Goal: Task Accomplishment & Management: Manage account settings

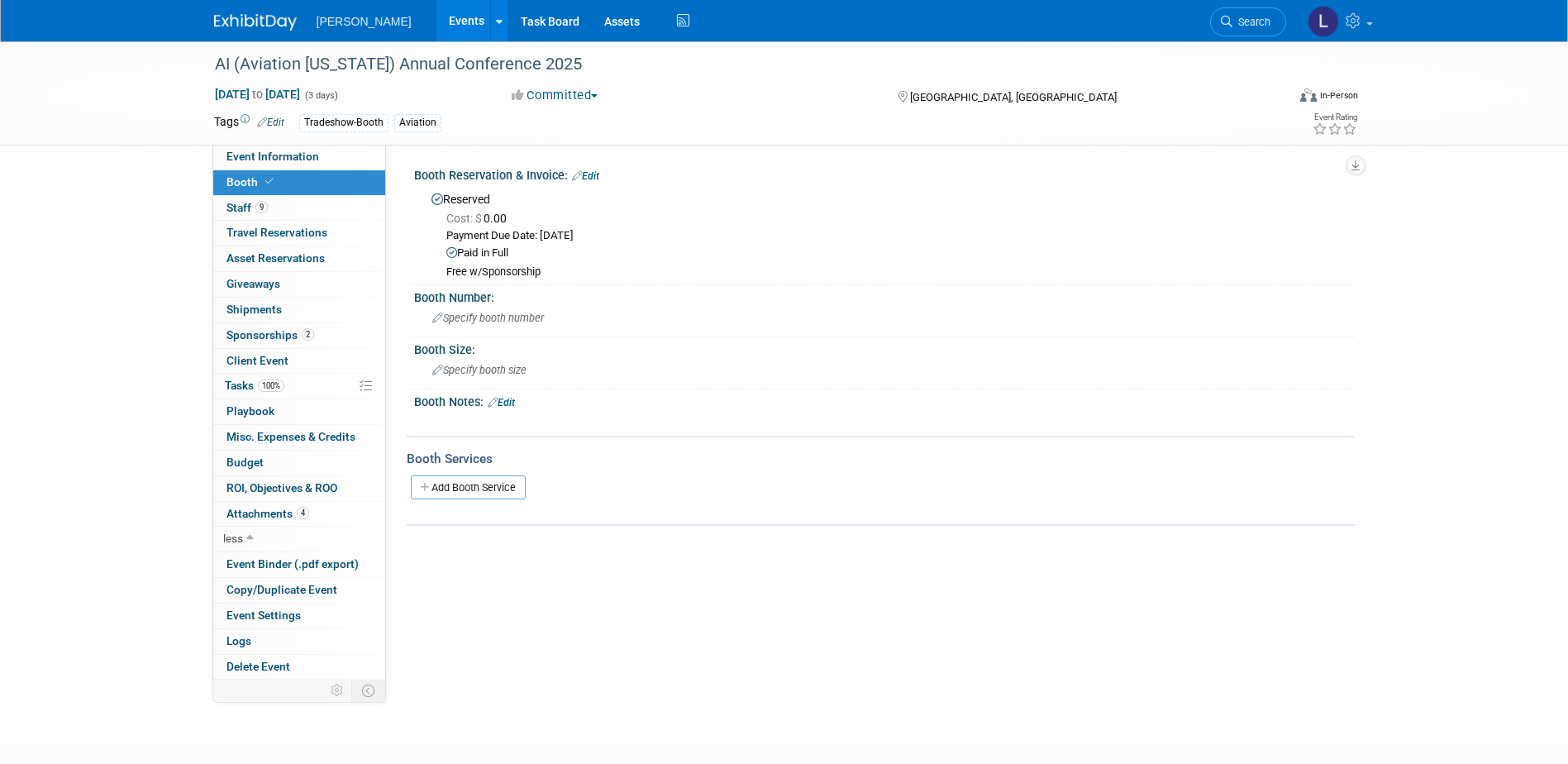
click at [437, 18] on link "Events" at bounding box center [466, 20] width 60 height 42
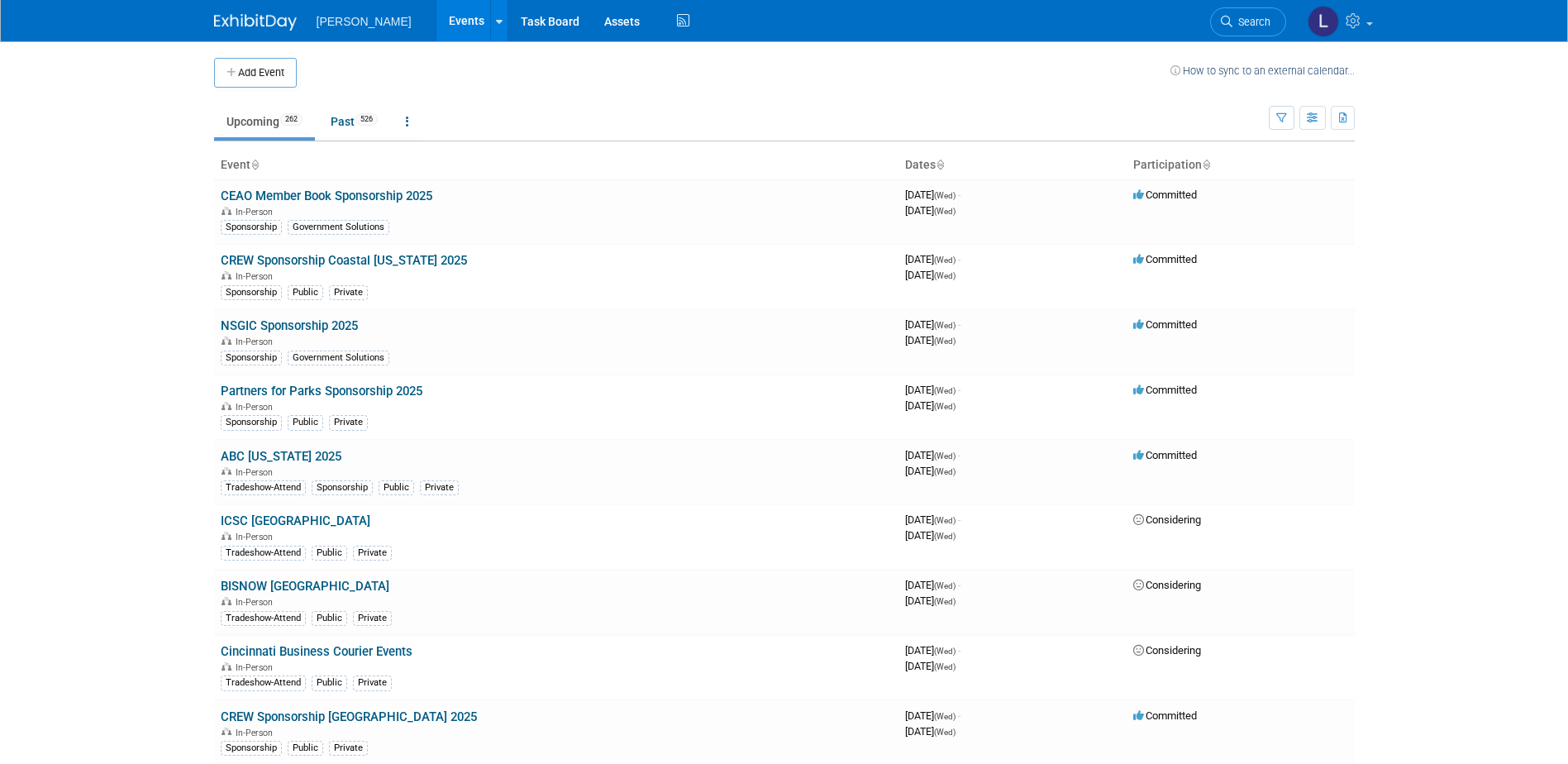
scroll to position [6235, 0]
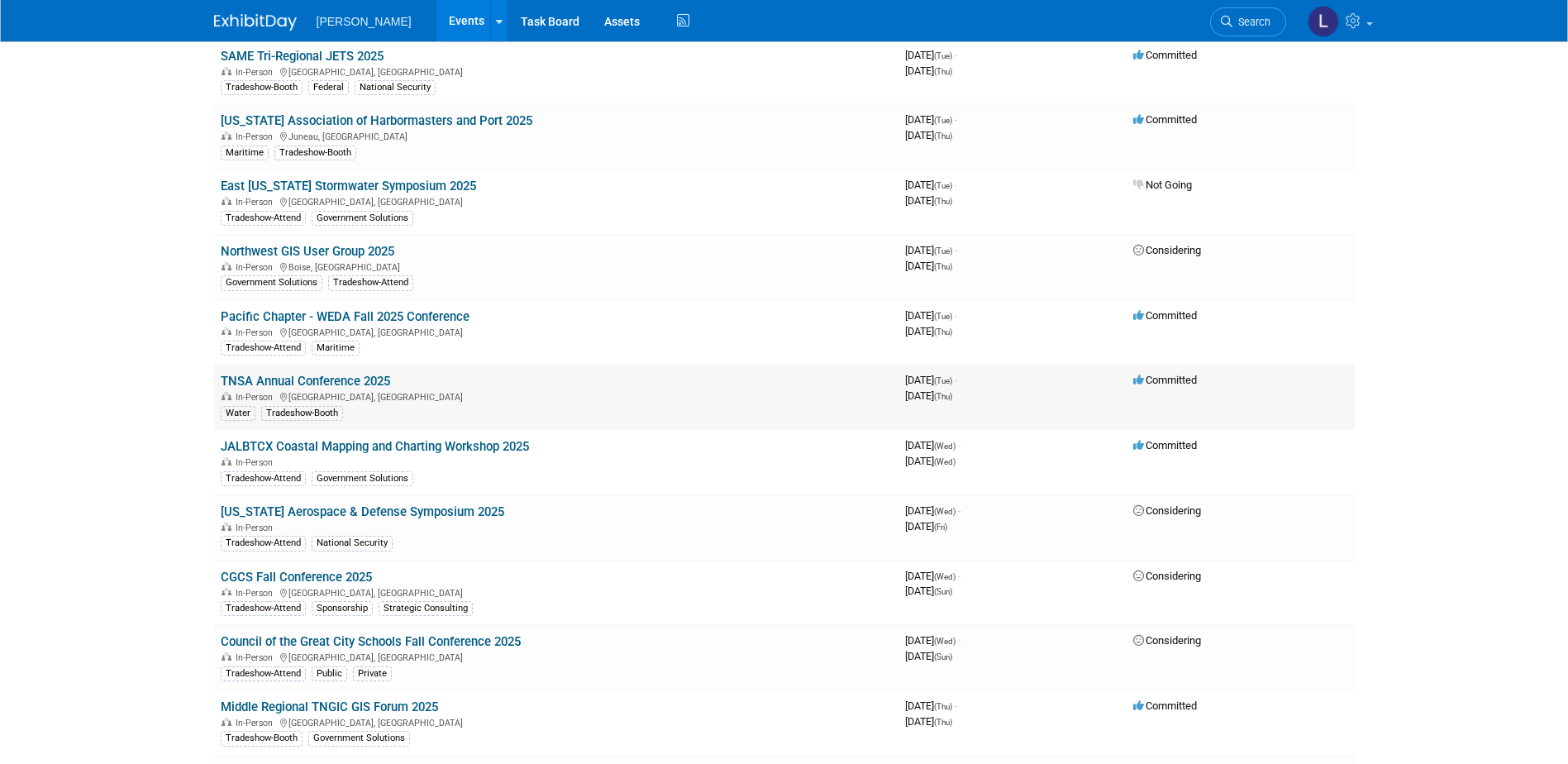
click at [381, 379] on link "TNSA Annual Conference 2025" at bounding box center [305, 382] width 169 height 15
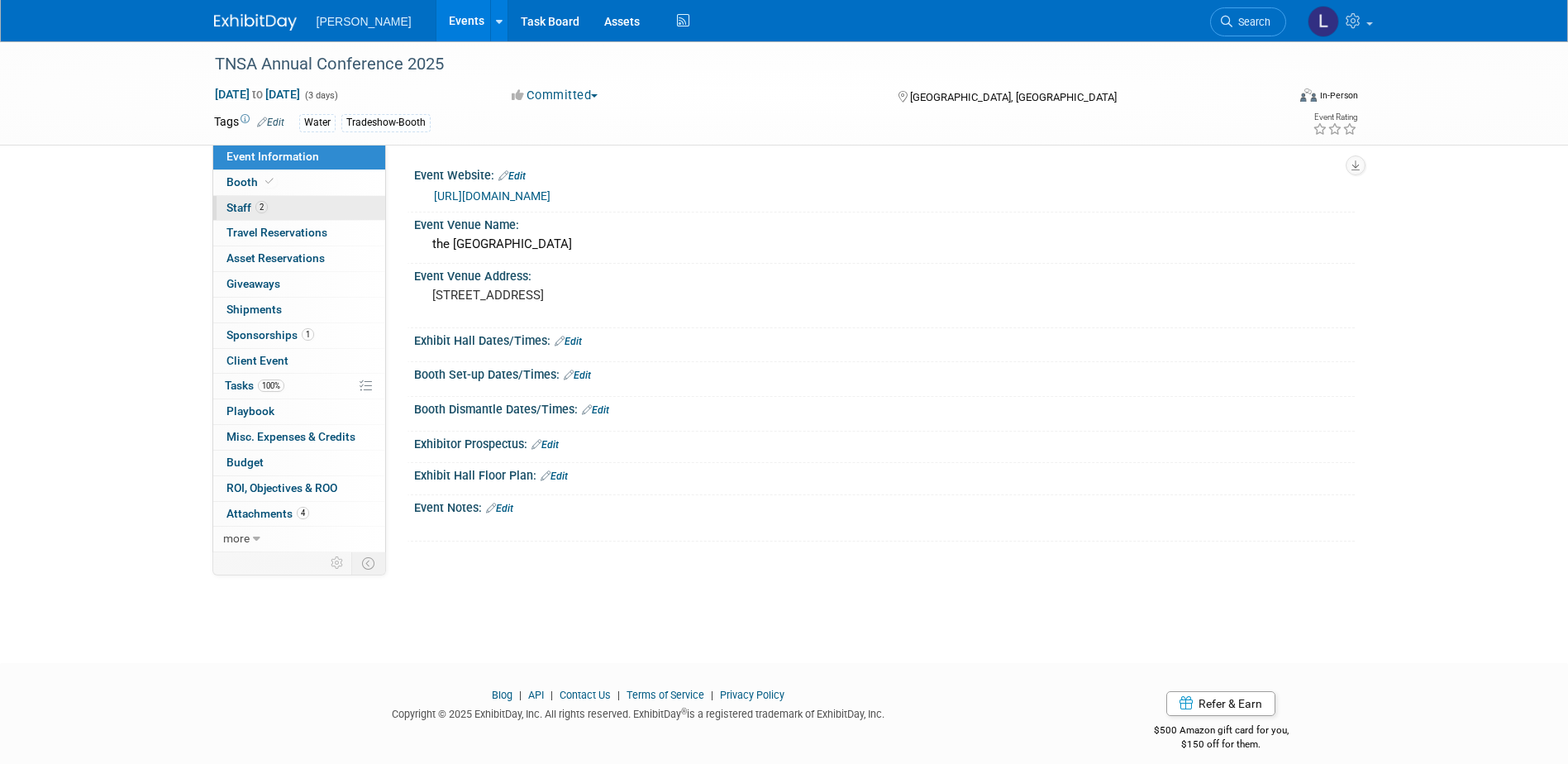
click at [279, 214] on link "2 Staff 2" at bounding box center [299, 208] width 172 height 25
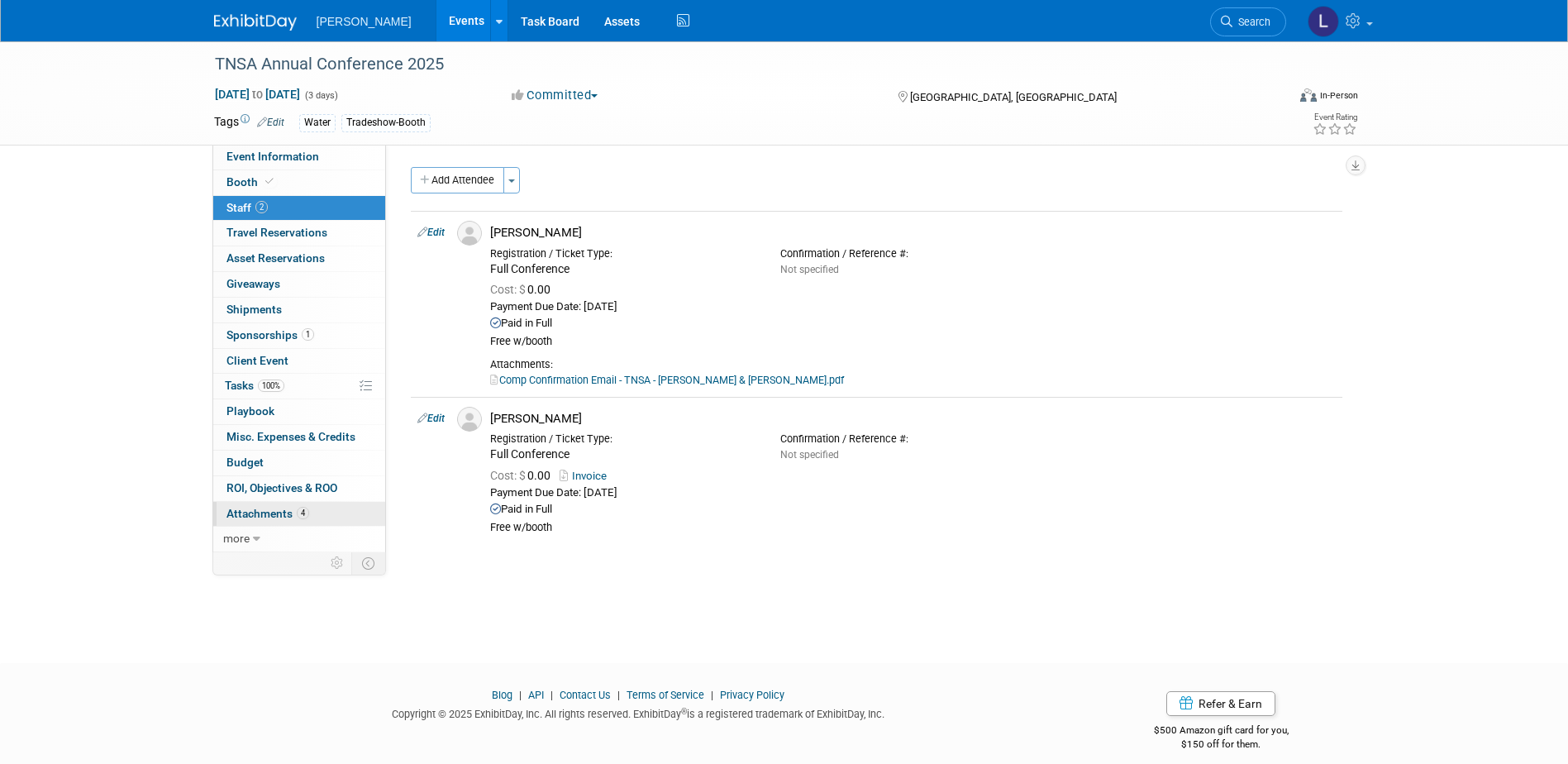
click at [278, 526] on link "4 Attachments 4" at bounding box center [299, 514] width 172 height 25
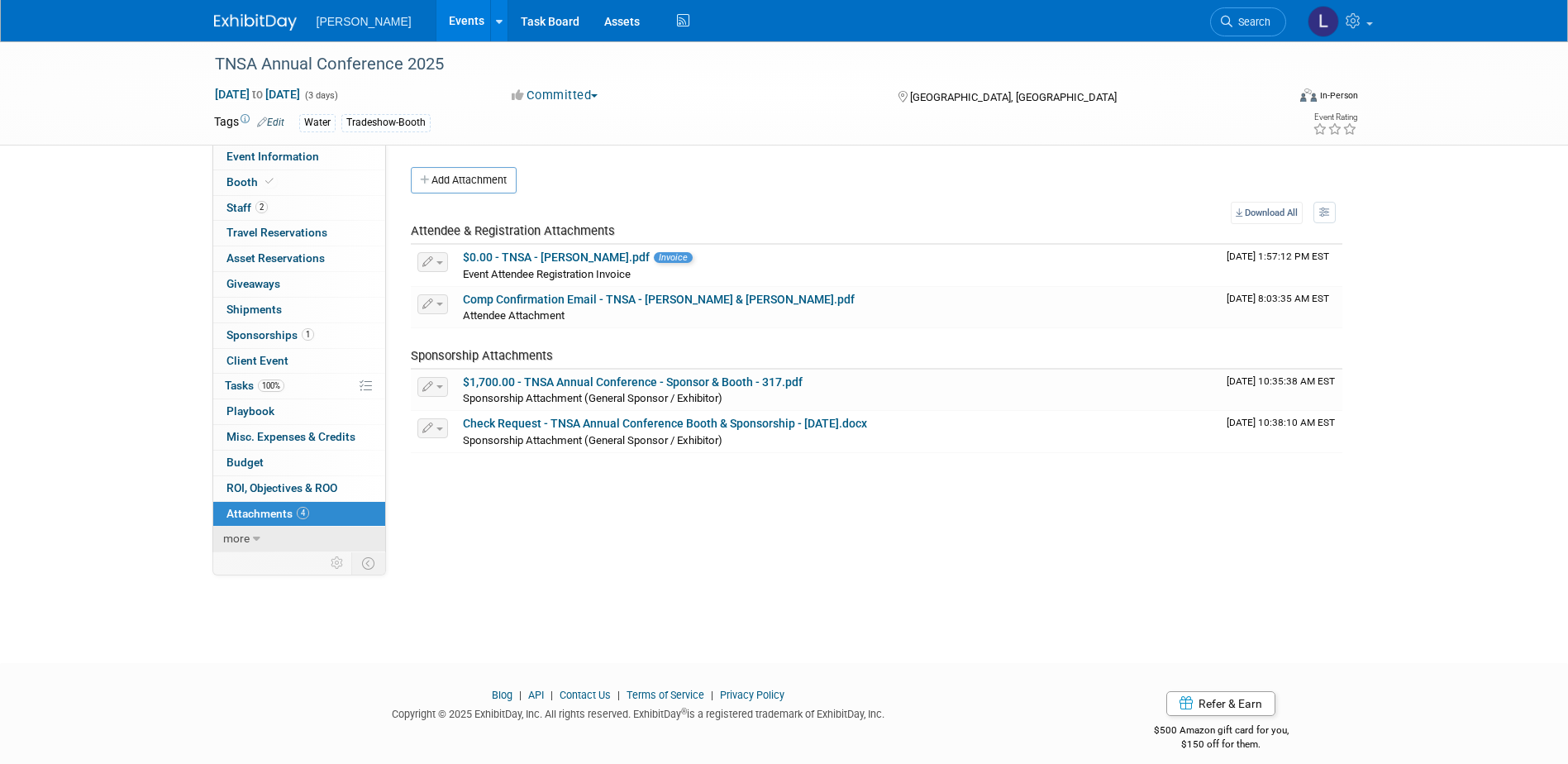
click at [266, 538] on link "more" at bounding box center [299, 539] width 172 height 25
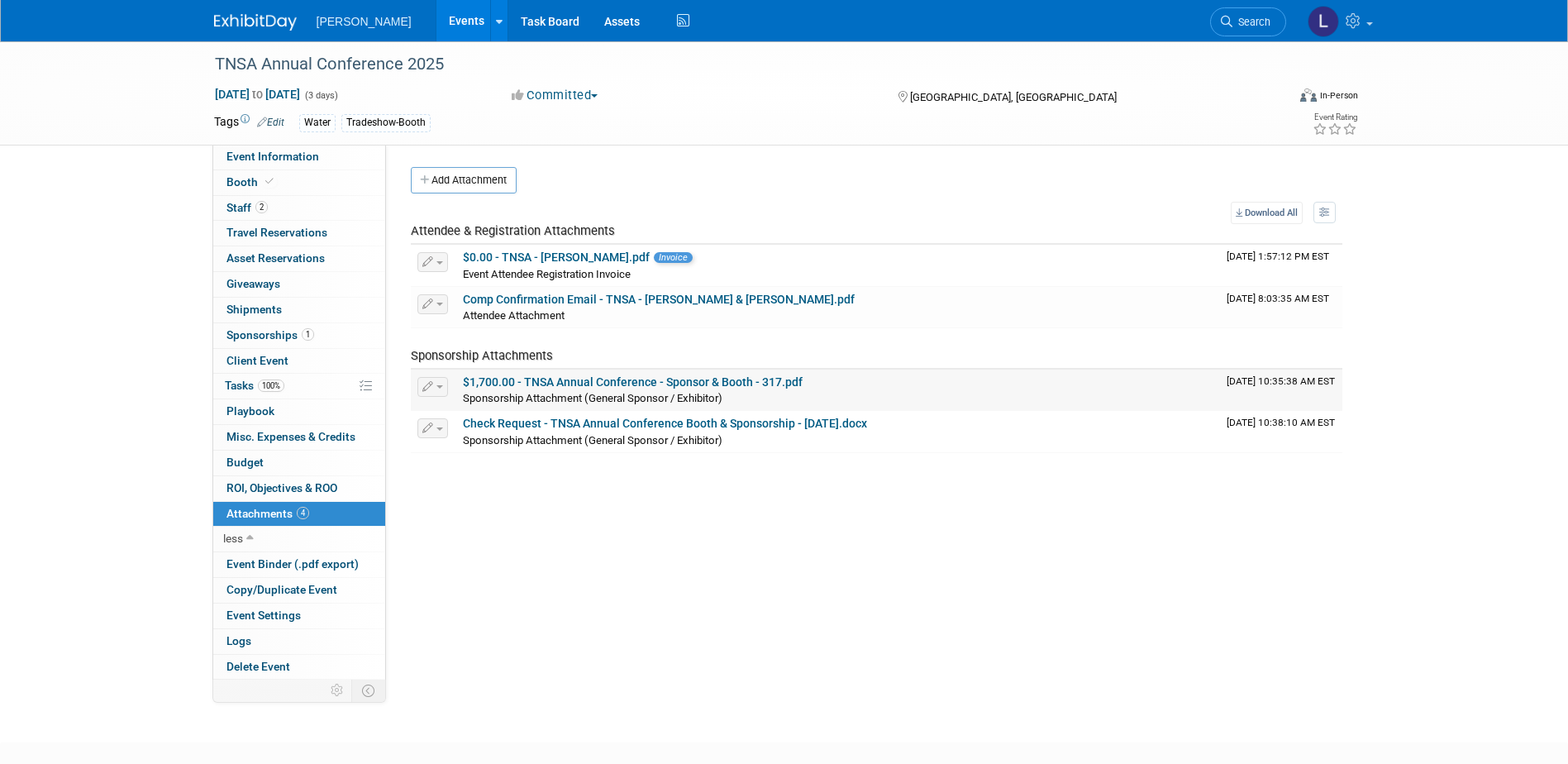
click at [648, 382] on link "$1,700.00 - TNSA Annual Conference - Sponsor & Booth - 317.pdf" at bounding box center [633, 382] width 340 height 13
click at [301, 329] on span "Sponsorships 1" at bounding box center [270, 334] width 88 height 13
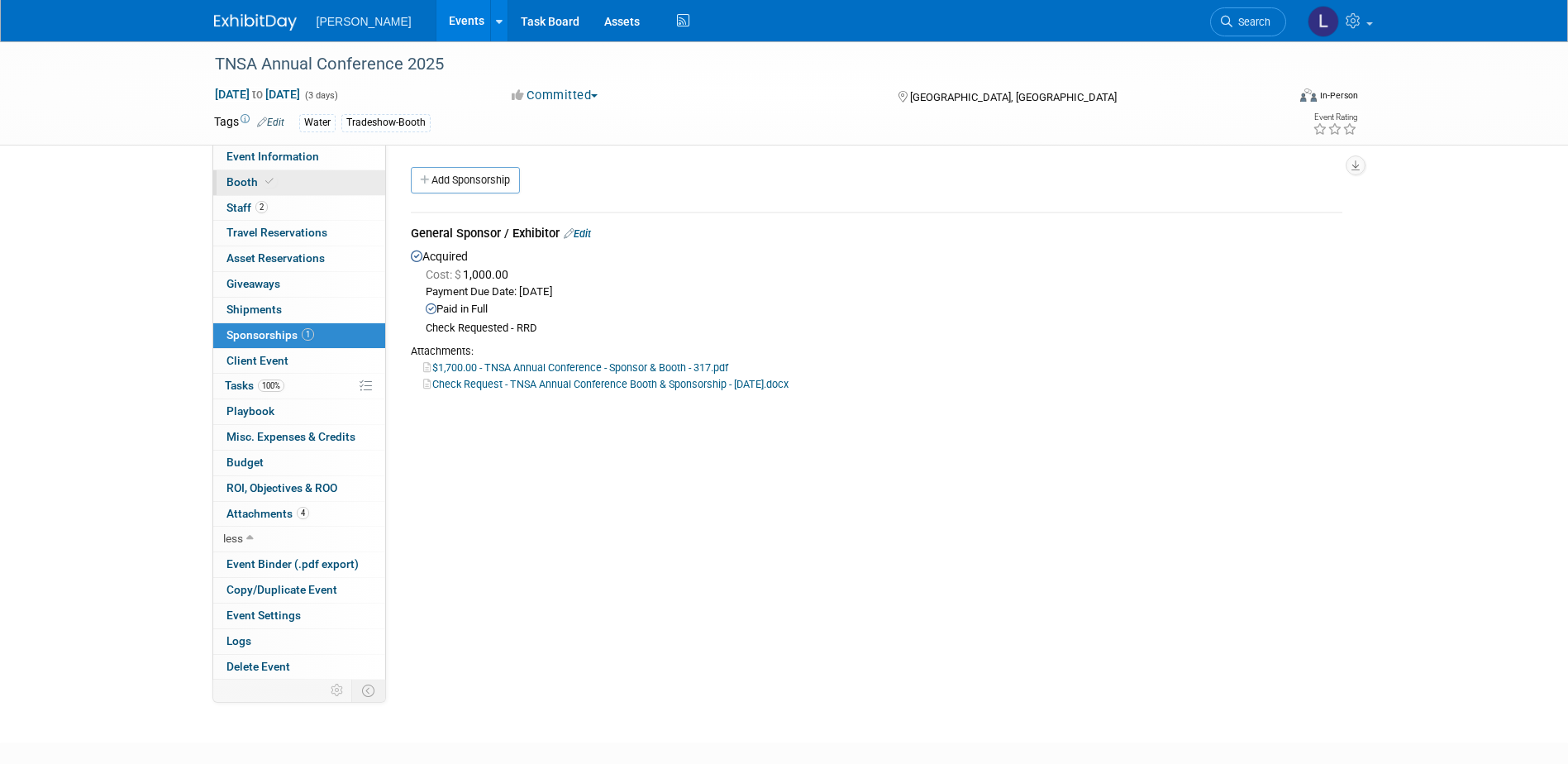
click at [313, 182] on link "Booth" at bounding box center [299, 182] width 172 height 25
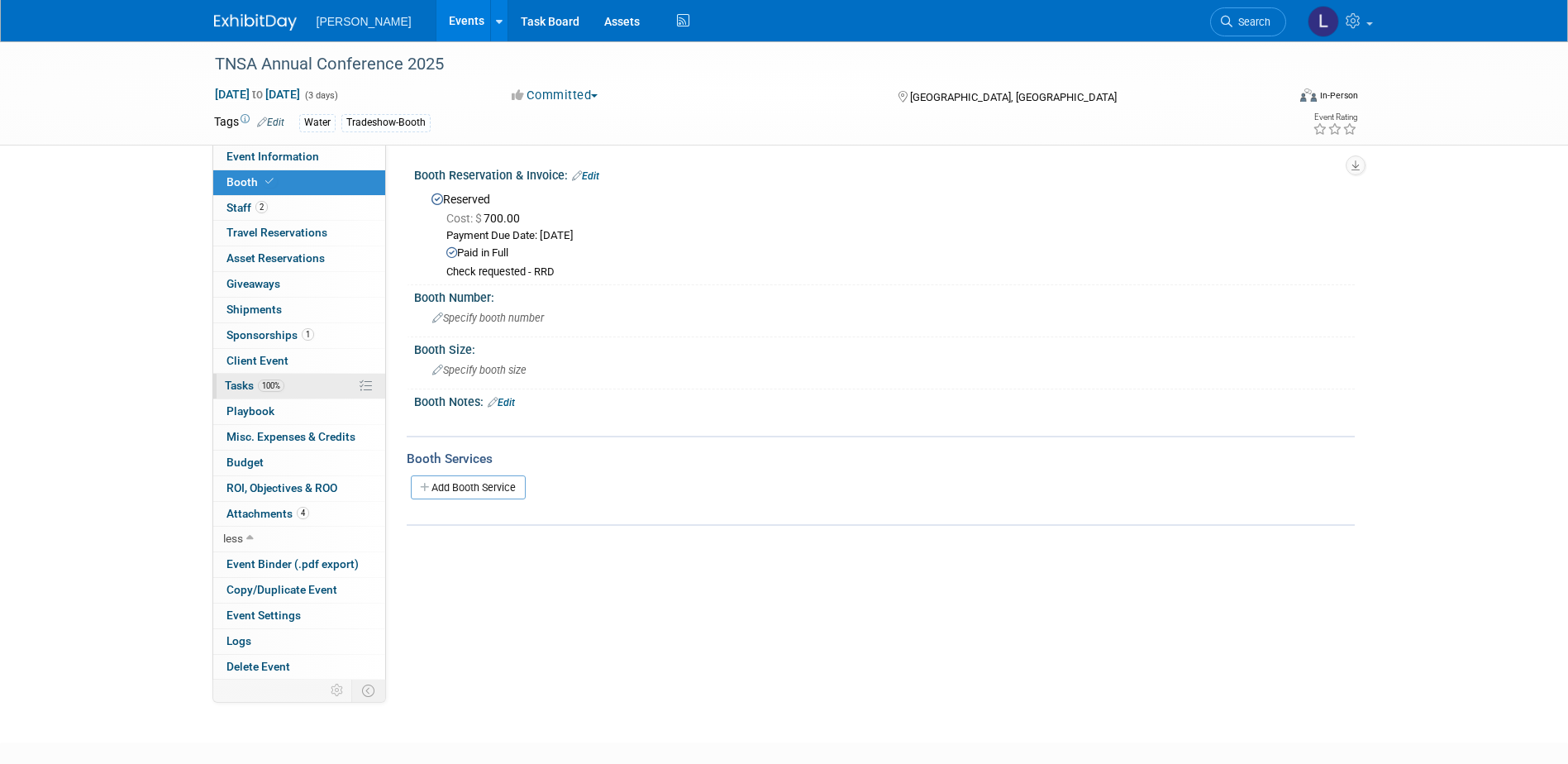
click at [277, 388] on span "100%" at bounding box center [271, 385] width 27 height 12
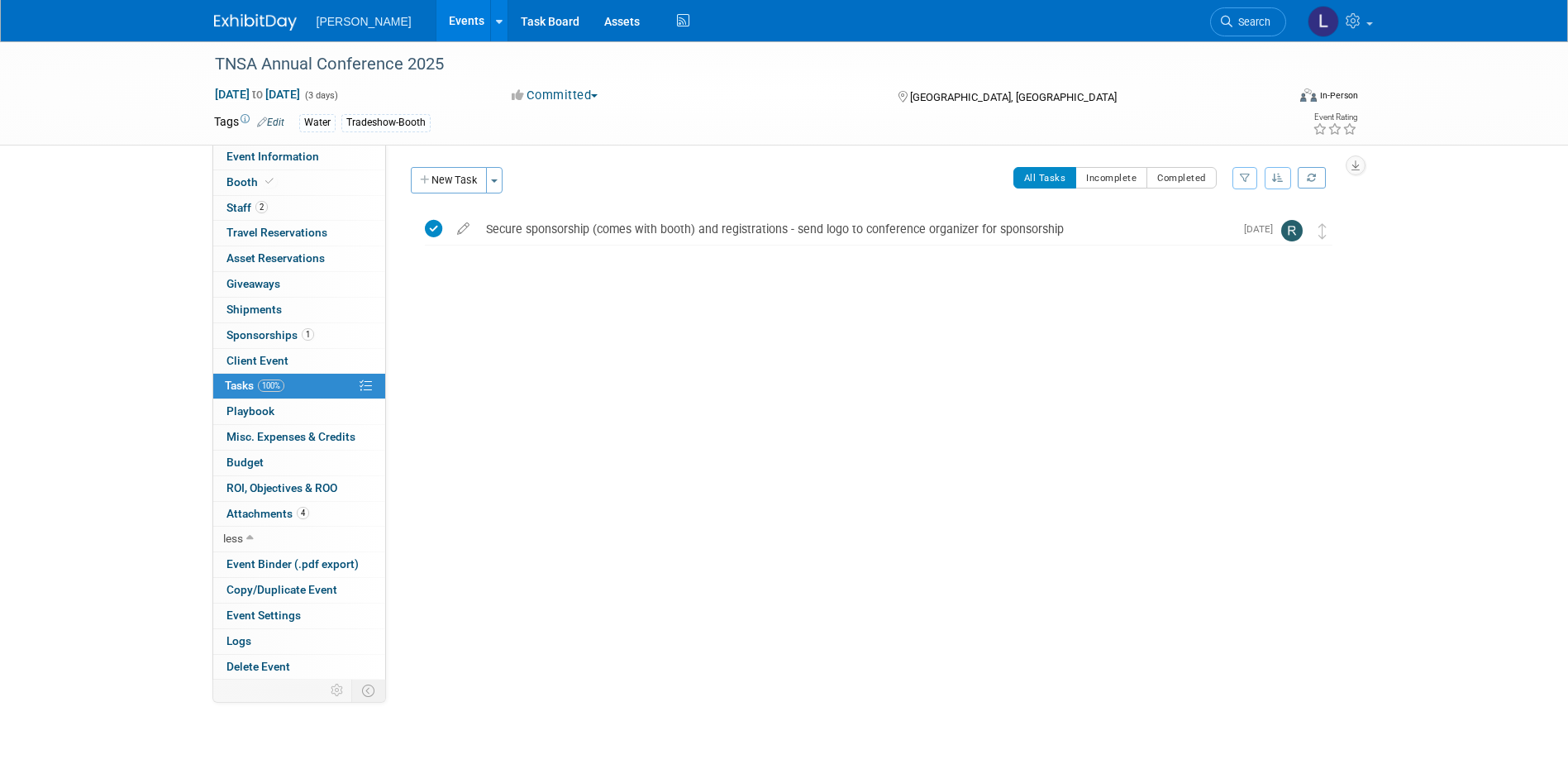
click at [452, 184] on button "New Task" at bounding box center [449, 180] width 76 height 27
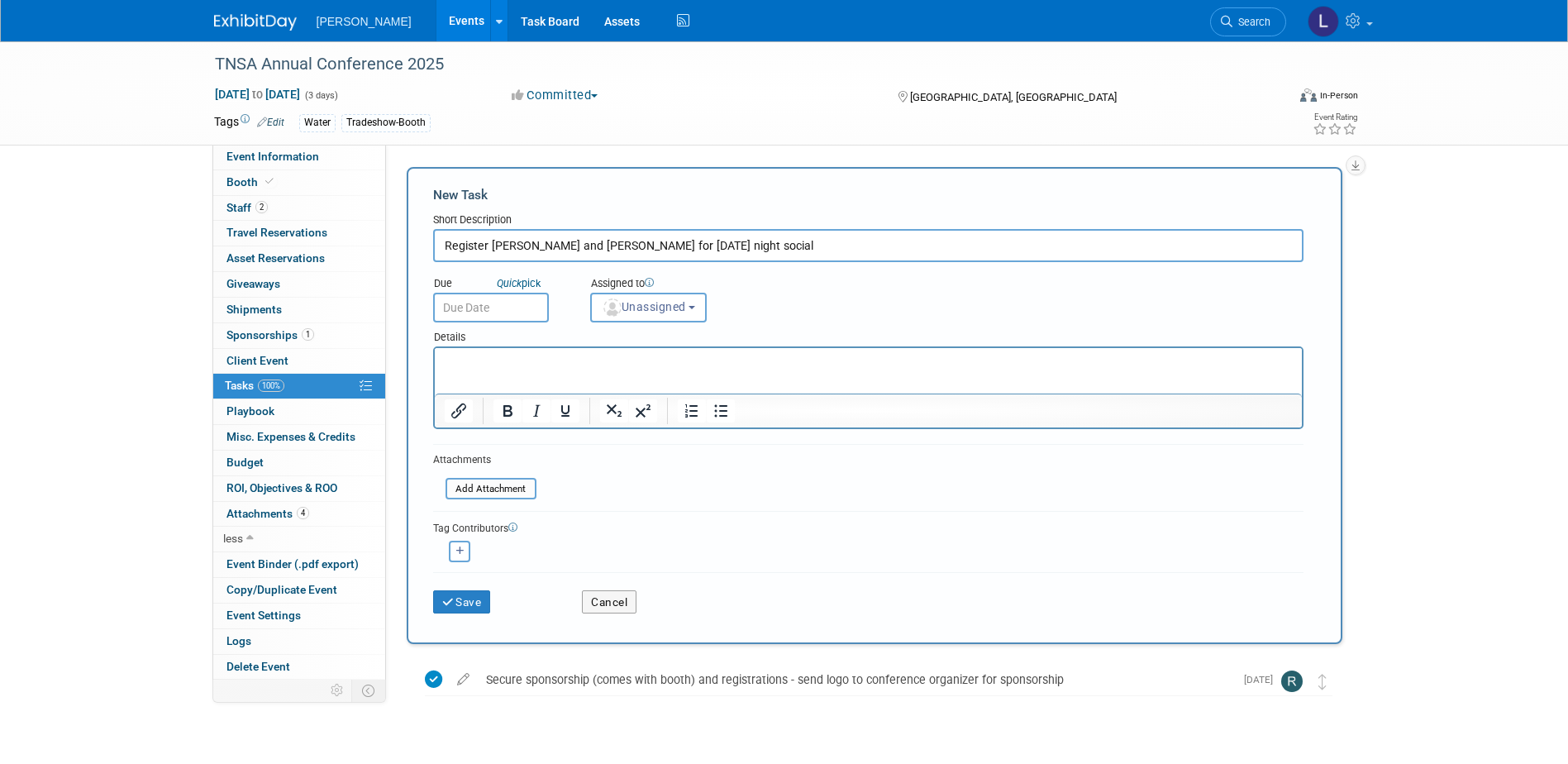
click at [775, 239] on input "Register Michael and James for Wednesday night social" at bounding box center [868, 246] width 870 height 33
type input "Register Michael and James for Wednesday night social (see forwarded email from…"
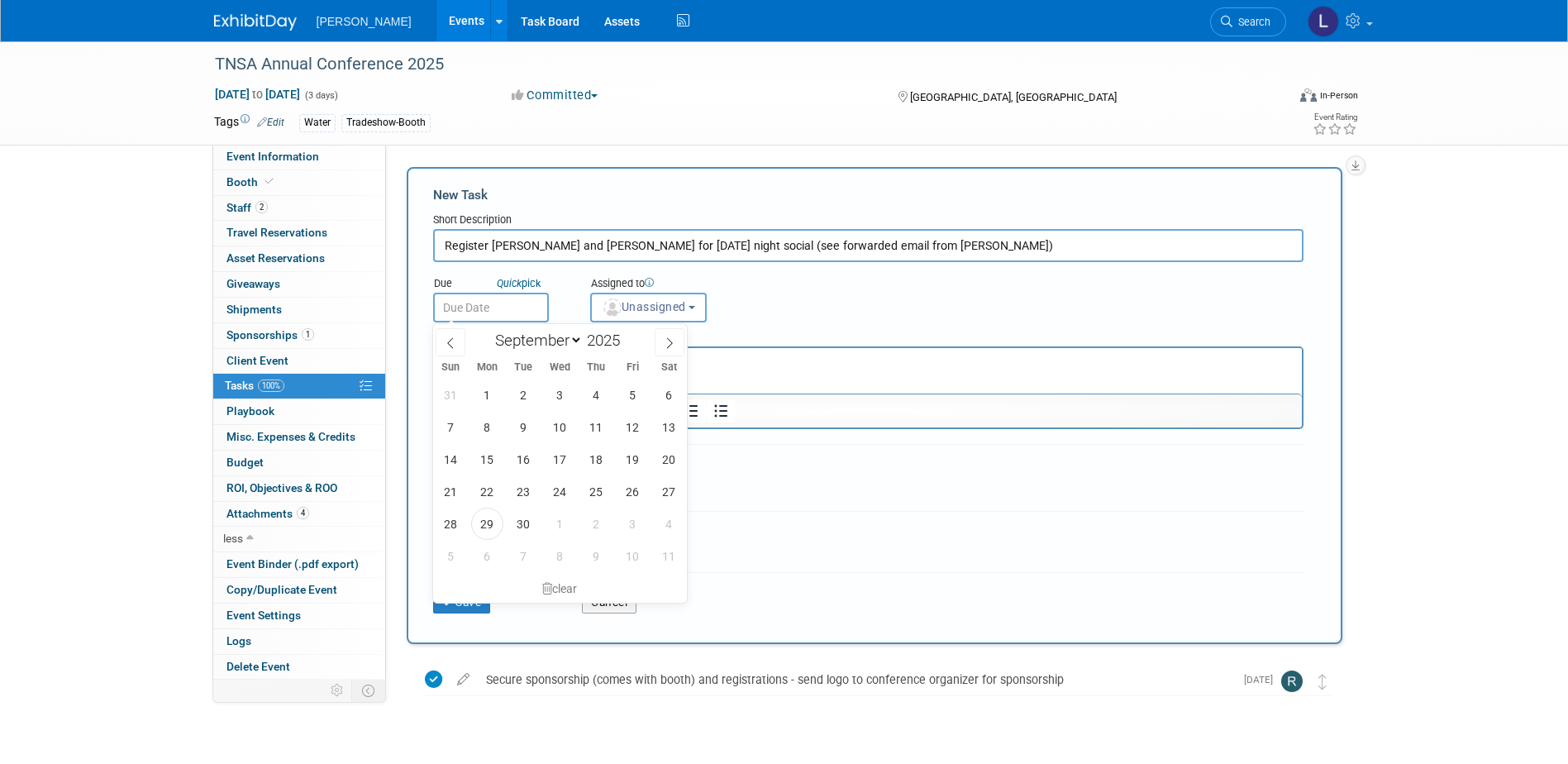
click at [497, 305] on input "text" at bounding box center [490, 308] width 115 height 30
click at [484, 521] on span "29" at bounding box center [487, 523] width 32 height 32
type input "Sep 29, 2025"
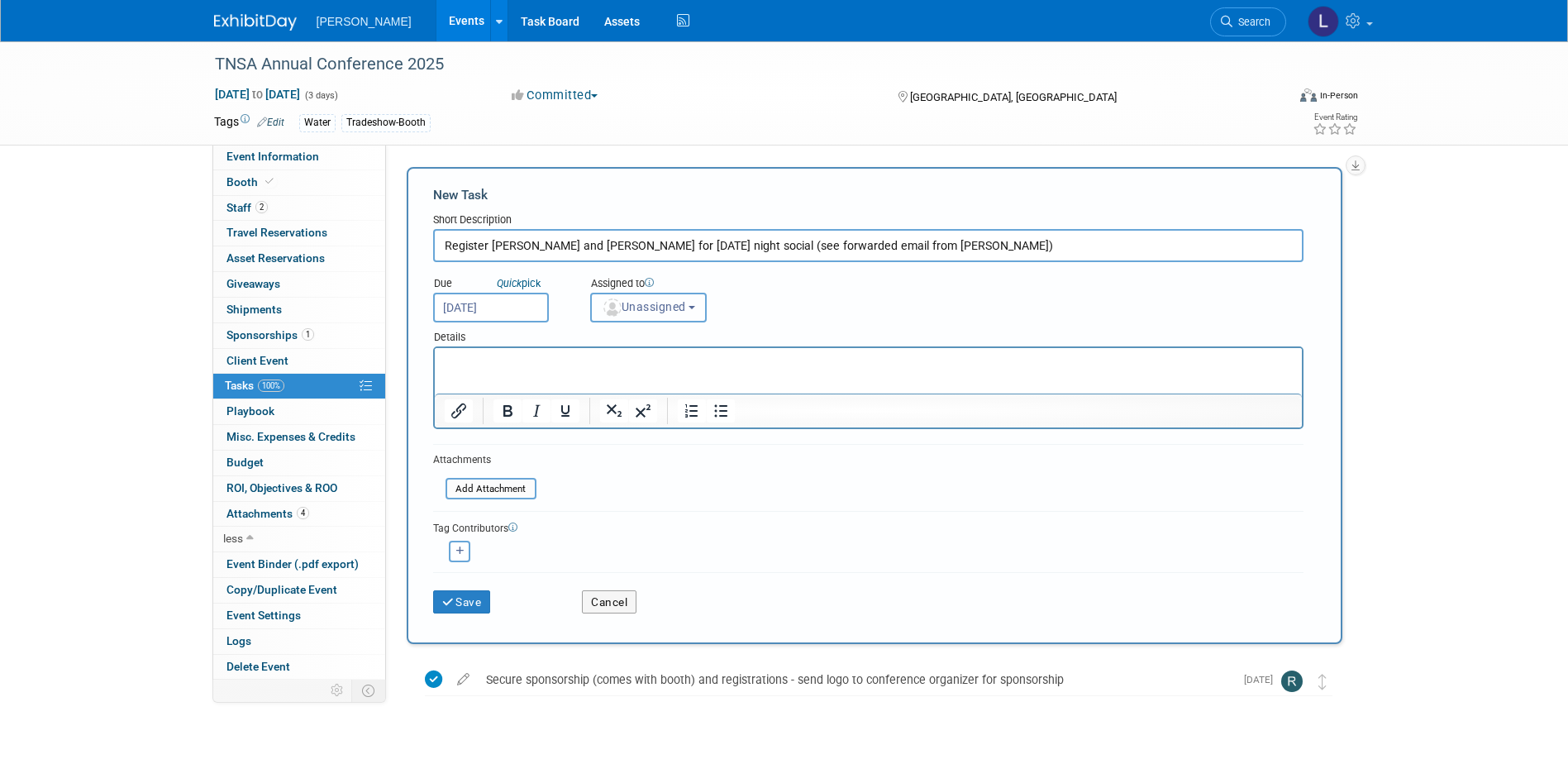
click at [633, 304] on span "Unassigned" at bounding box center [643, 307] width 84 height 13
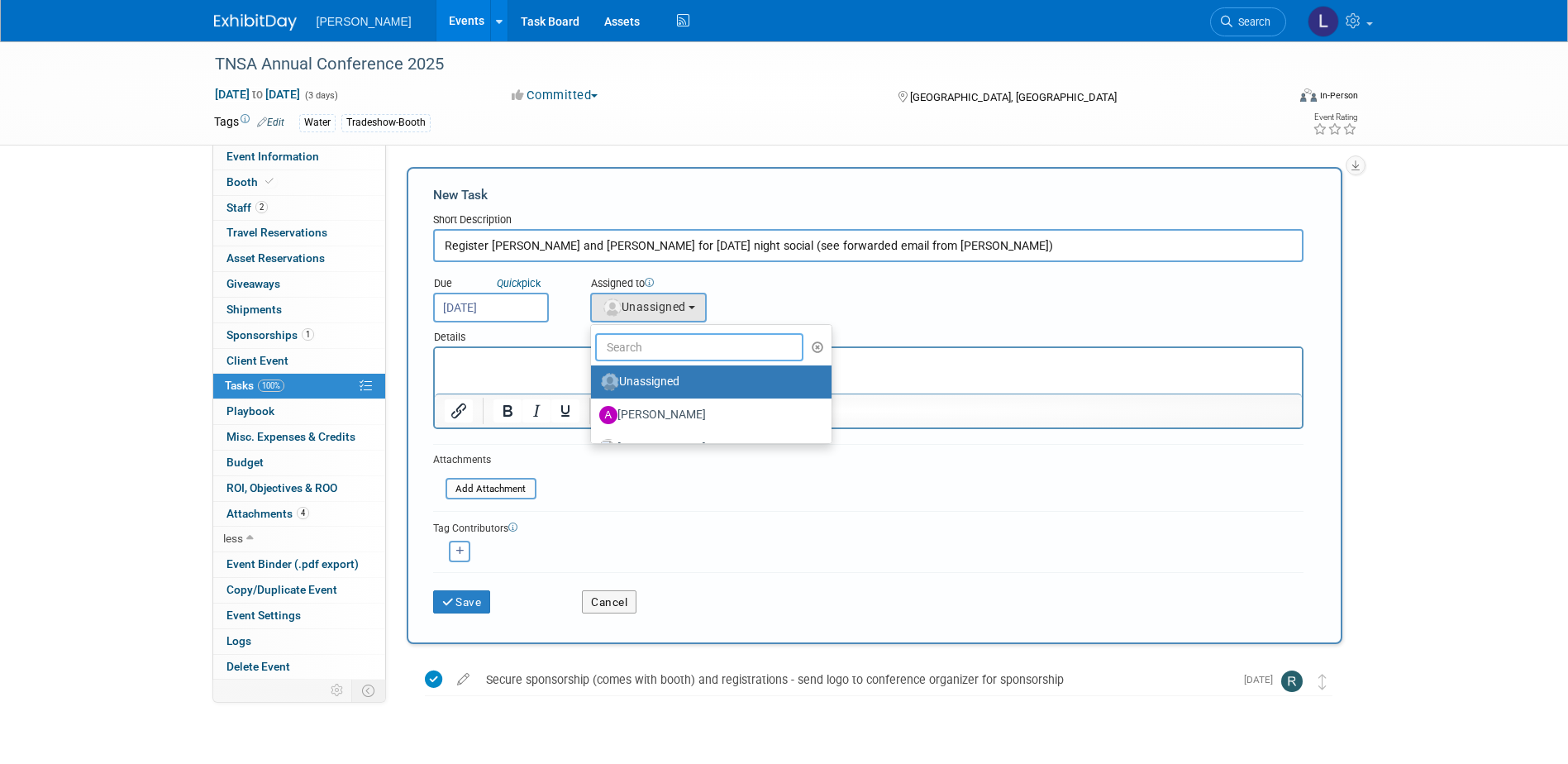
click at [628, 339] on input "text" at bounding box center [699, 347] width 209 height 28
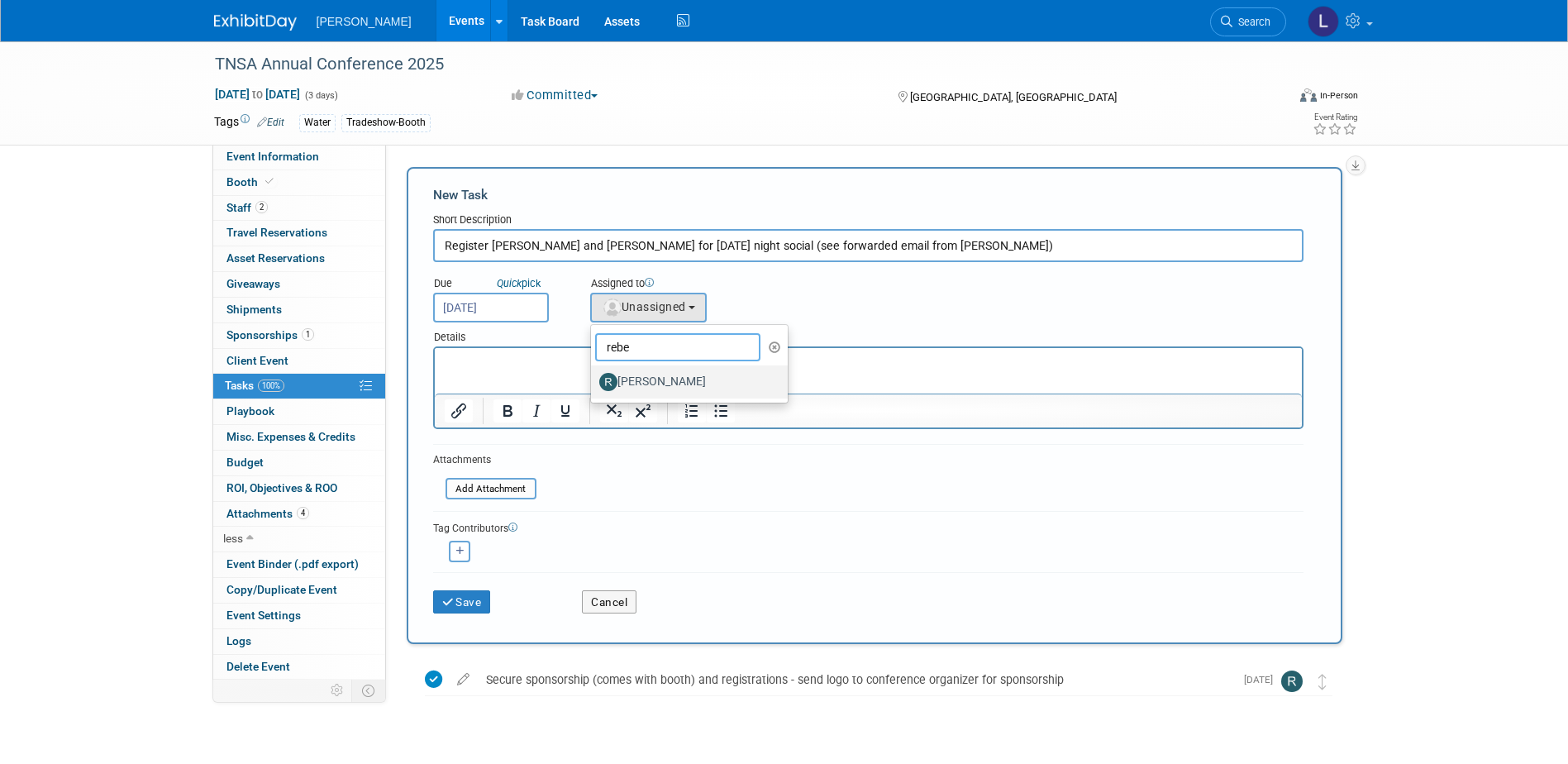
type input "rebe"
click at [656, 379] on label "Rebecca Deis" at bounding box center [685, 382] width 173 height 27
click at [594, 379] on input "Rebecca Deis" at bounding box center [588, 380] width 11 height 11
select select "844a177d-a181-44ff-a72a-5731d68e4351"
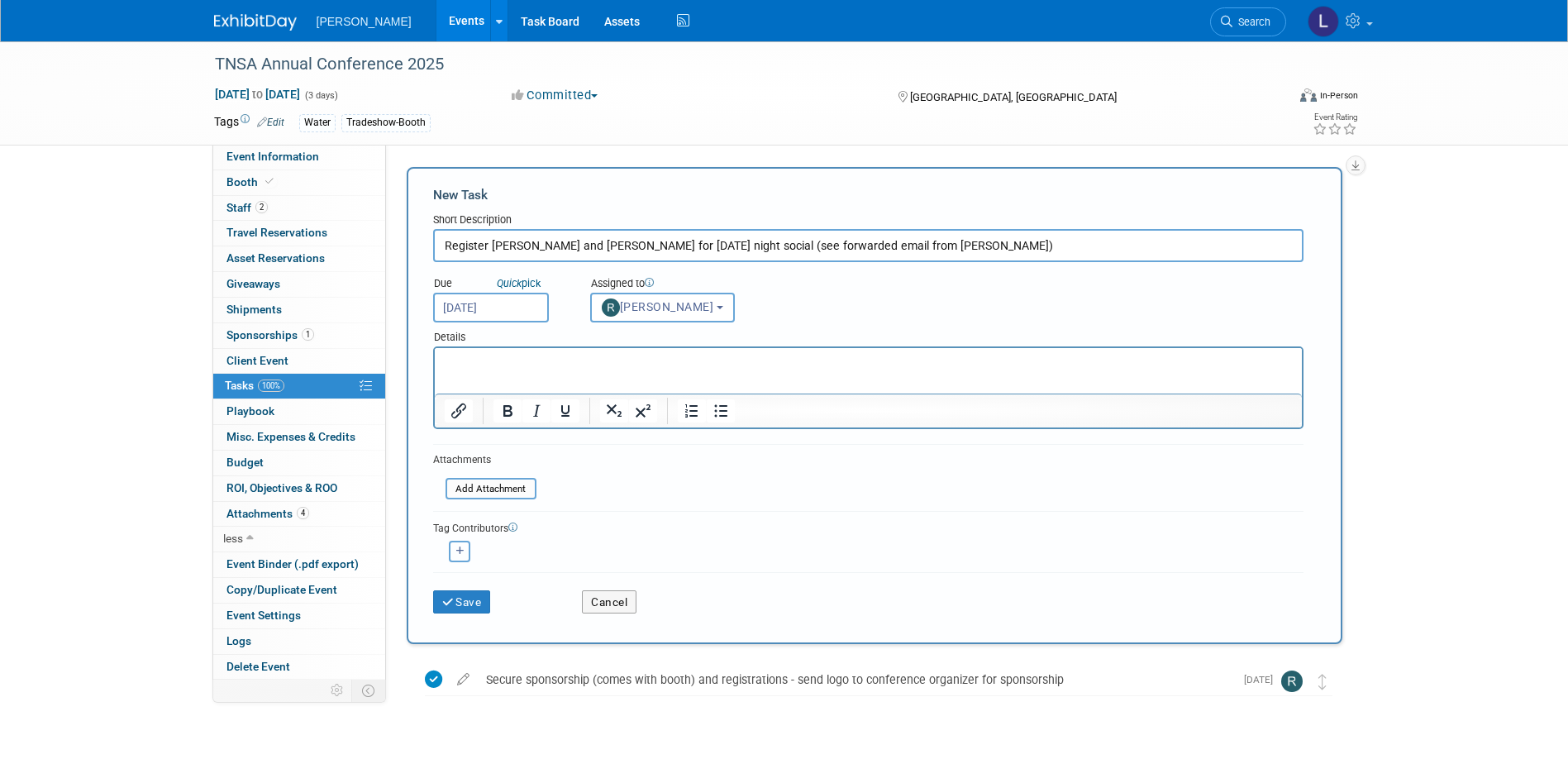
click at [454, 553] on button "button" at bounding box center [459, 551] width 21 height 21
select select
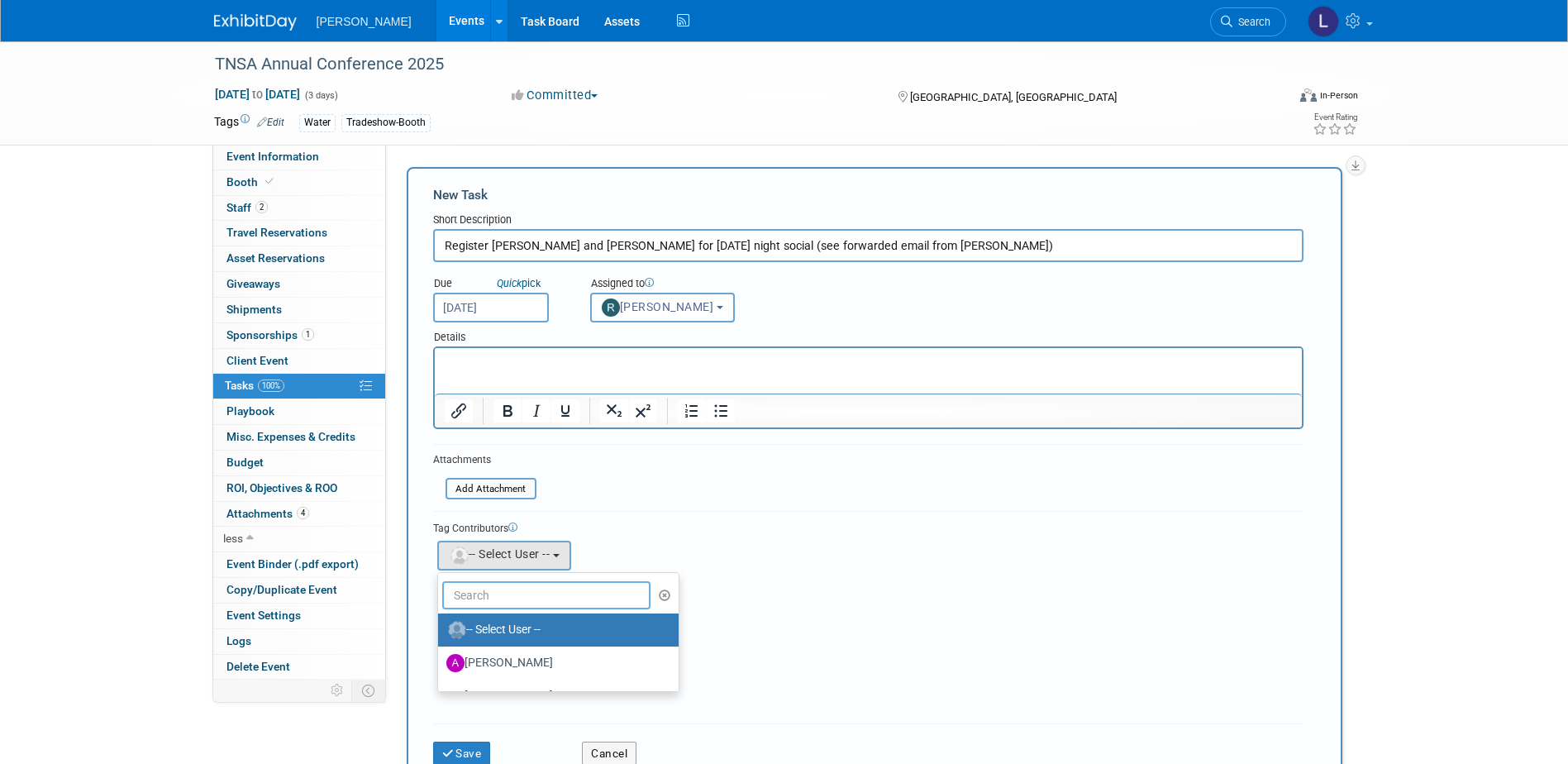
click at [474, 582] on input "text" at bounding box center [547, 595] width 209 height 28
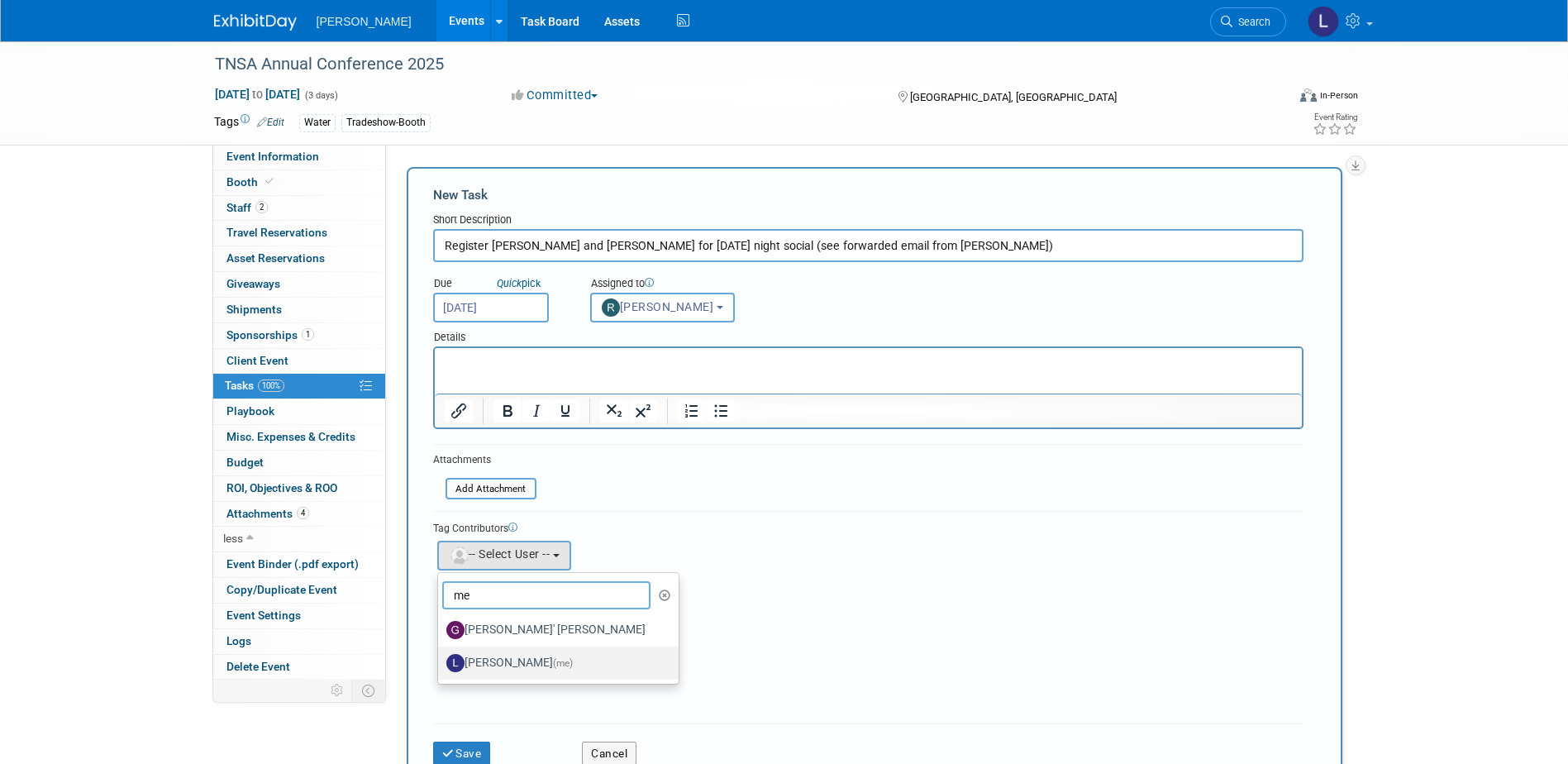
type input "me"
click at [504, 661] on label "Lindsey Wolanczyk (me)" at bounding box center [554, 662] width 216 height 27
click at [440, 661] on input "Lindsey Wolanczyk (me)" at bounding box center [435, 661] width 11 height 11
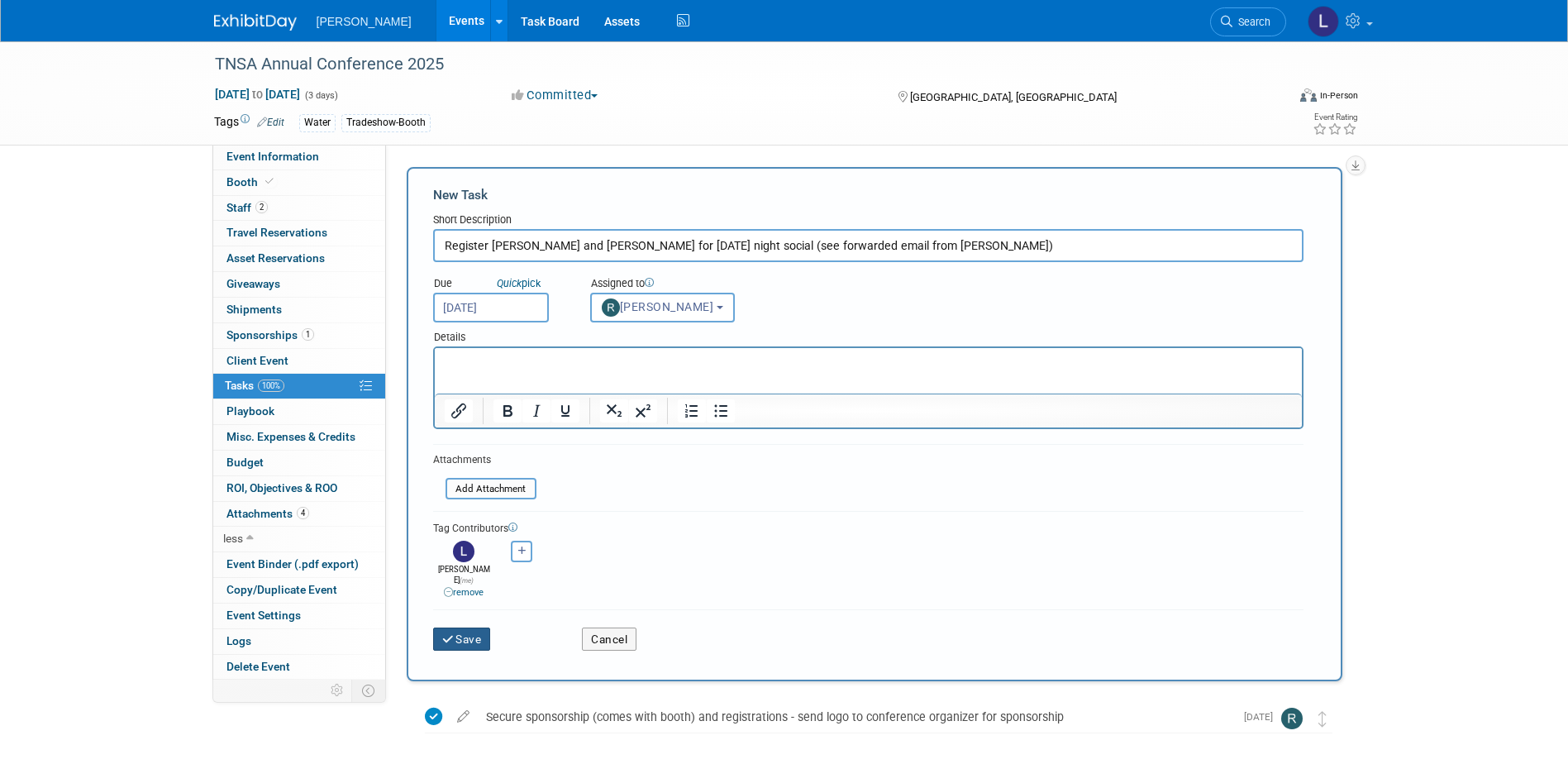
click at [461, 630] on button "Save" at bounding box center [462, 638] width 58 height 23
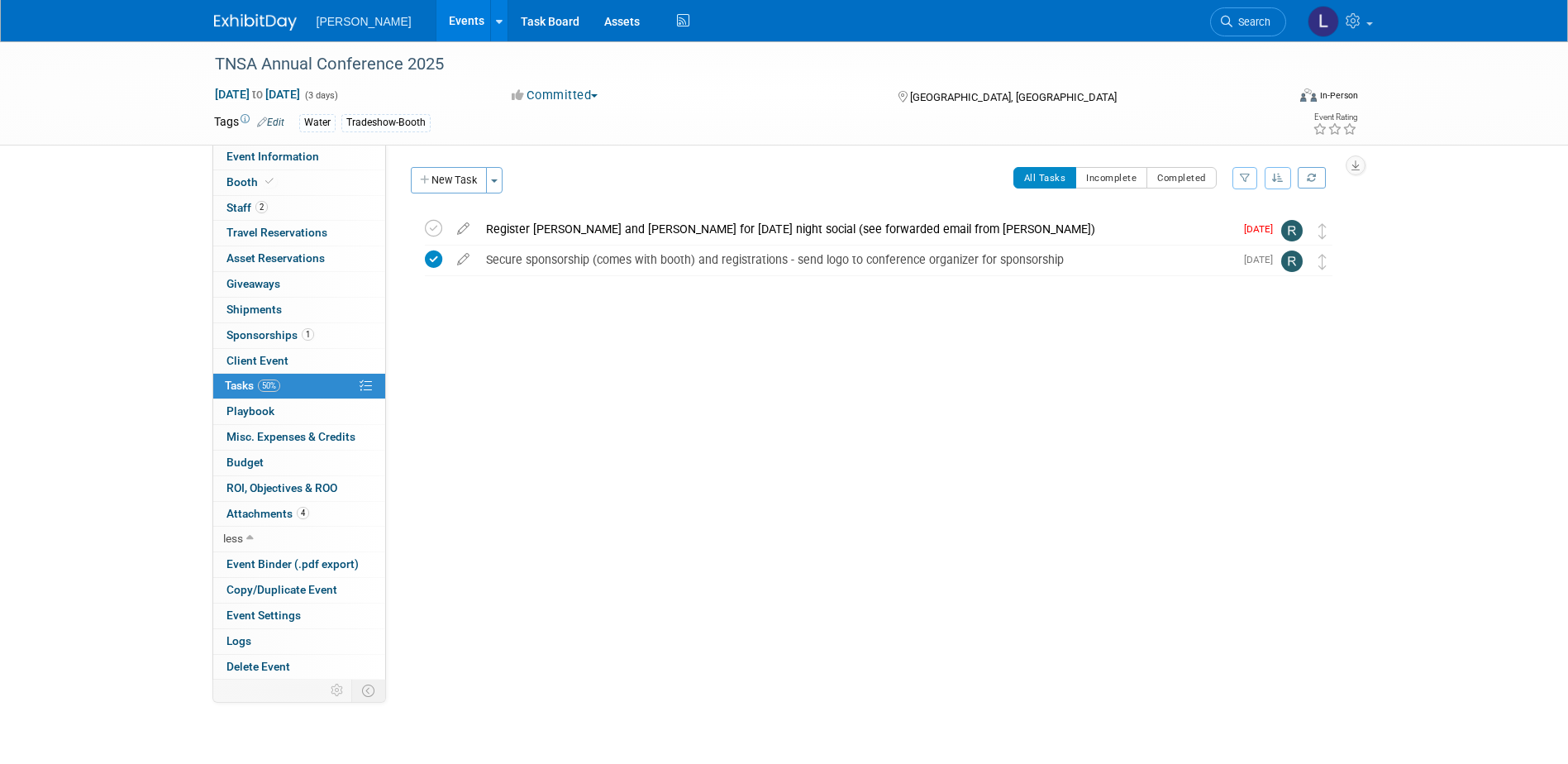
click at [437, 24] on link "Events" at bounding box center [466, 20] width 60 height 42
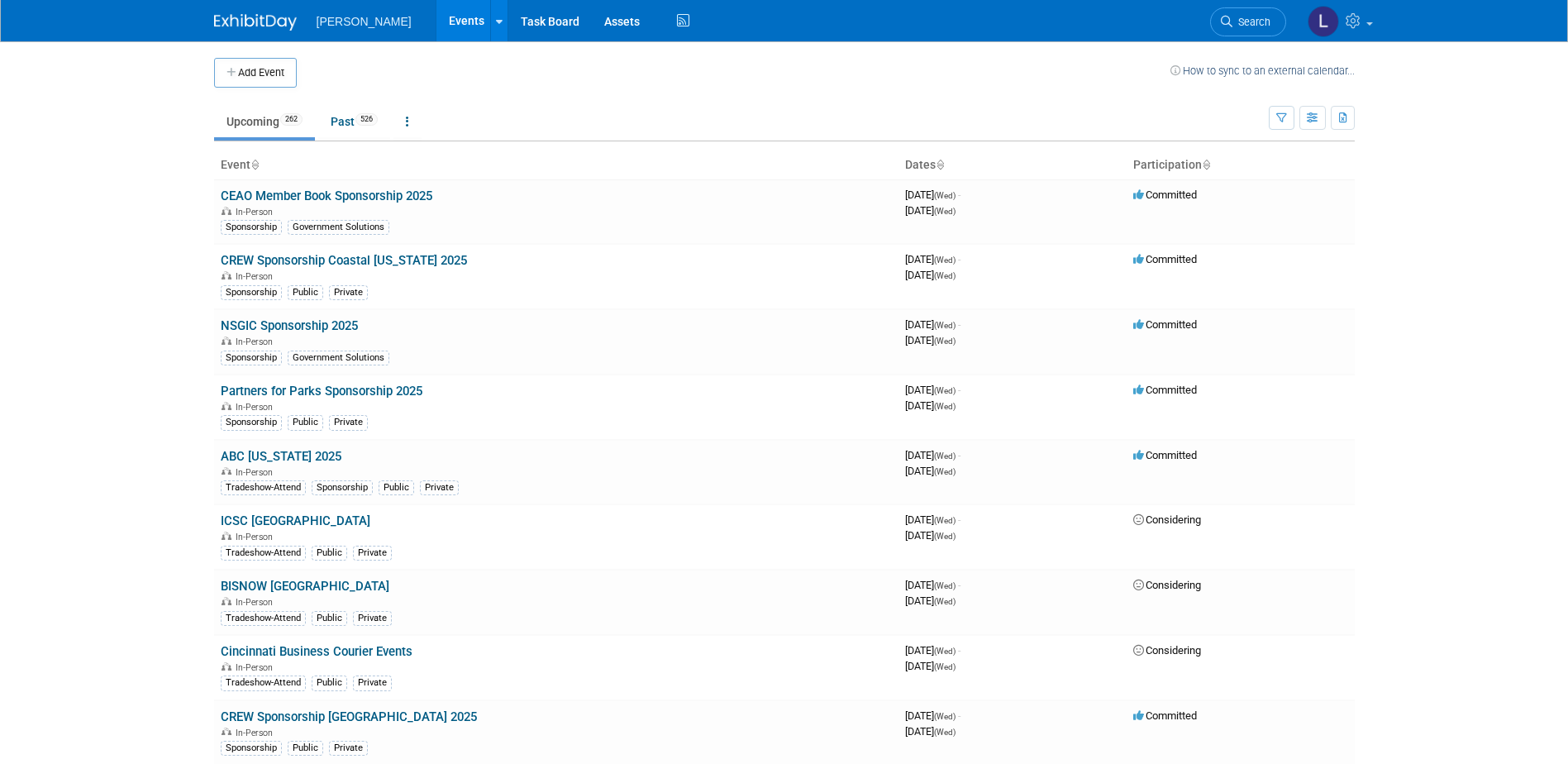
click at [177, 212] on body "Woolpert Events Add Event Bulk Upload Events Shareable Event Boards Recently Vi…" at bounding box center [784, 382] width 1568 height 764
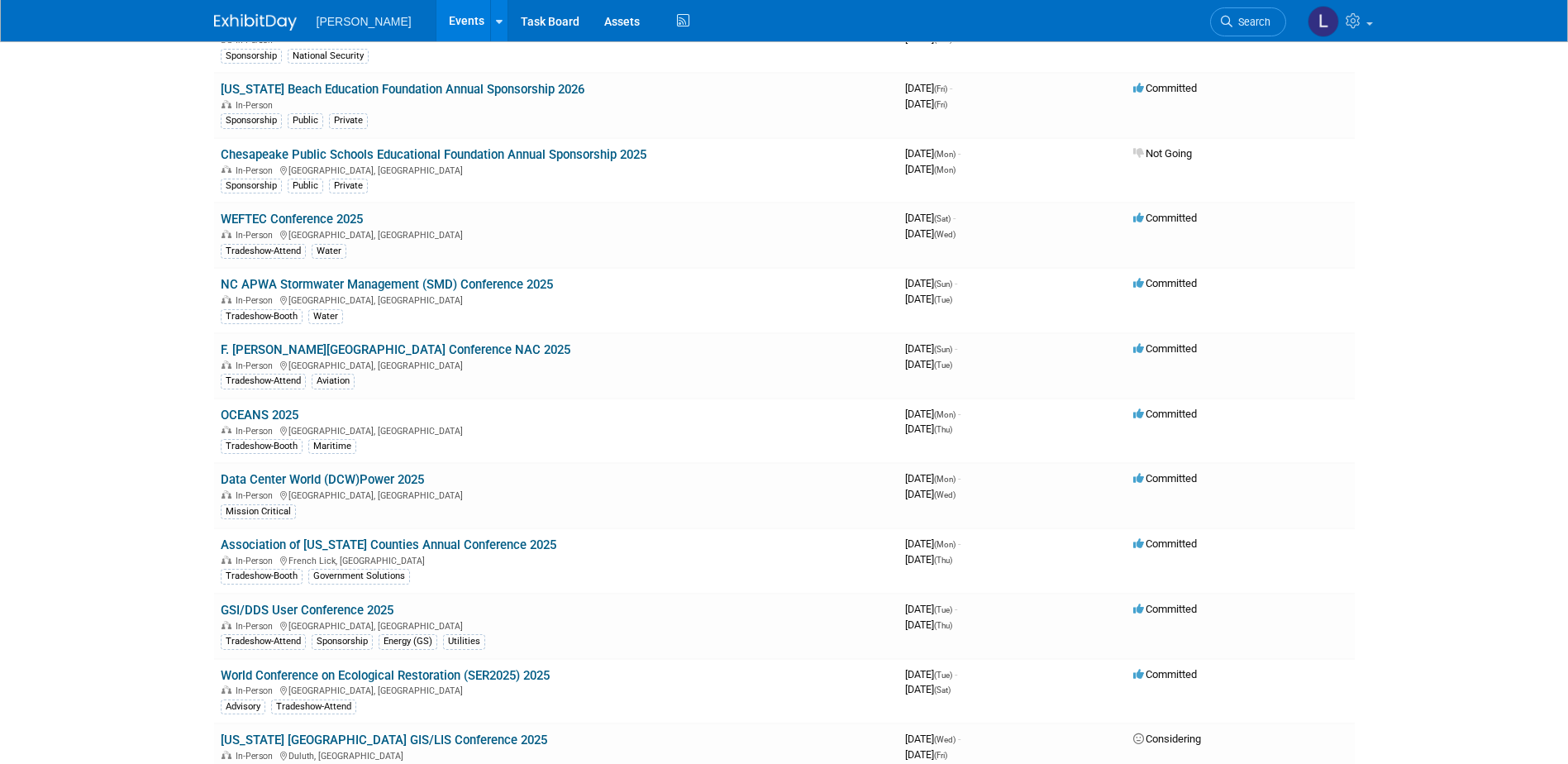
scroll to position [4478, 0]
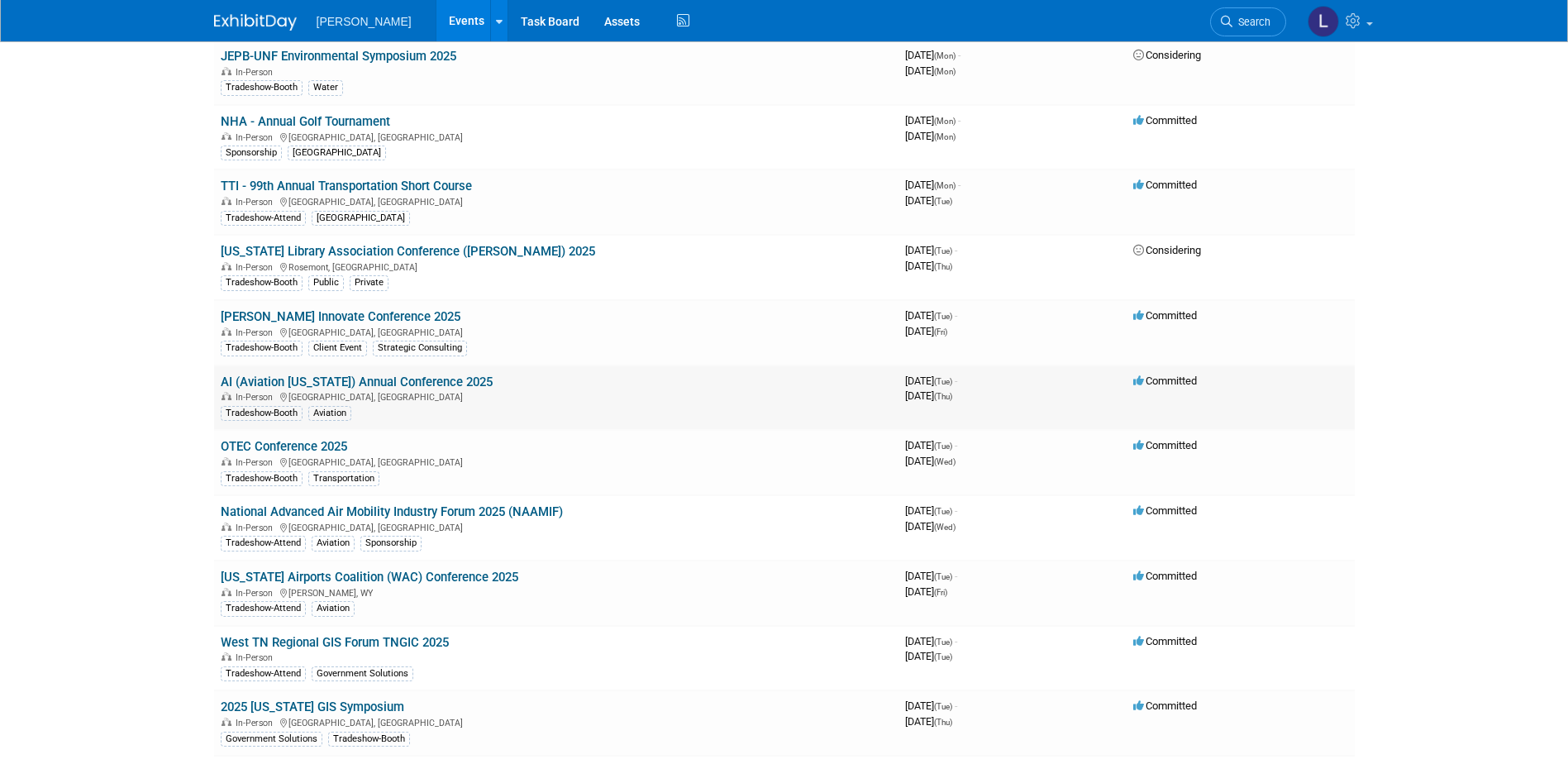
click at [430, 391] on div "In-Person South Bend, IN" at bounding box center [556, 396] width 671 height 13
click at [422, 372] on td "AI (Aviation Indiana) Annual Conference 2025 In-Person South Bend, IN Tradeshow…" at bounding box center [556, 398] width 684 height 66
click at [424, 387] on link "AI (Aviation [US_STATE]) Annual Conference 2025" at bounding box center [356, 382] width 271 height 15
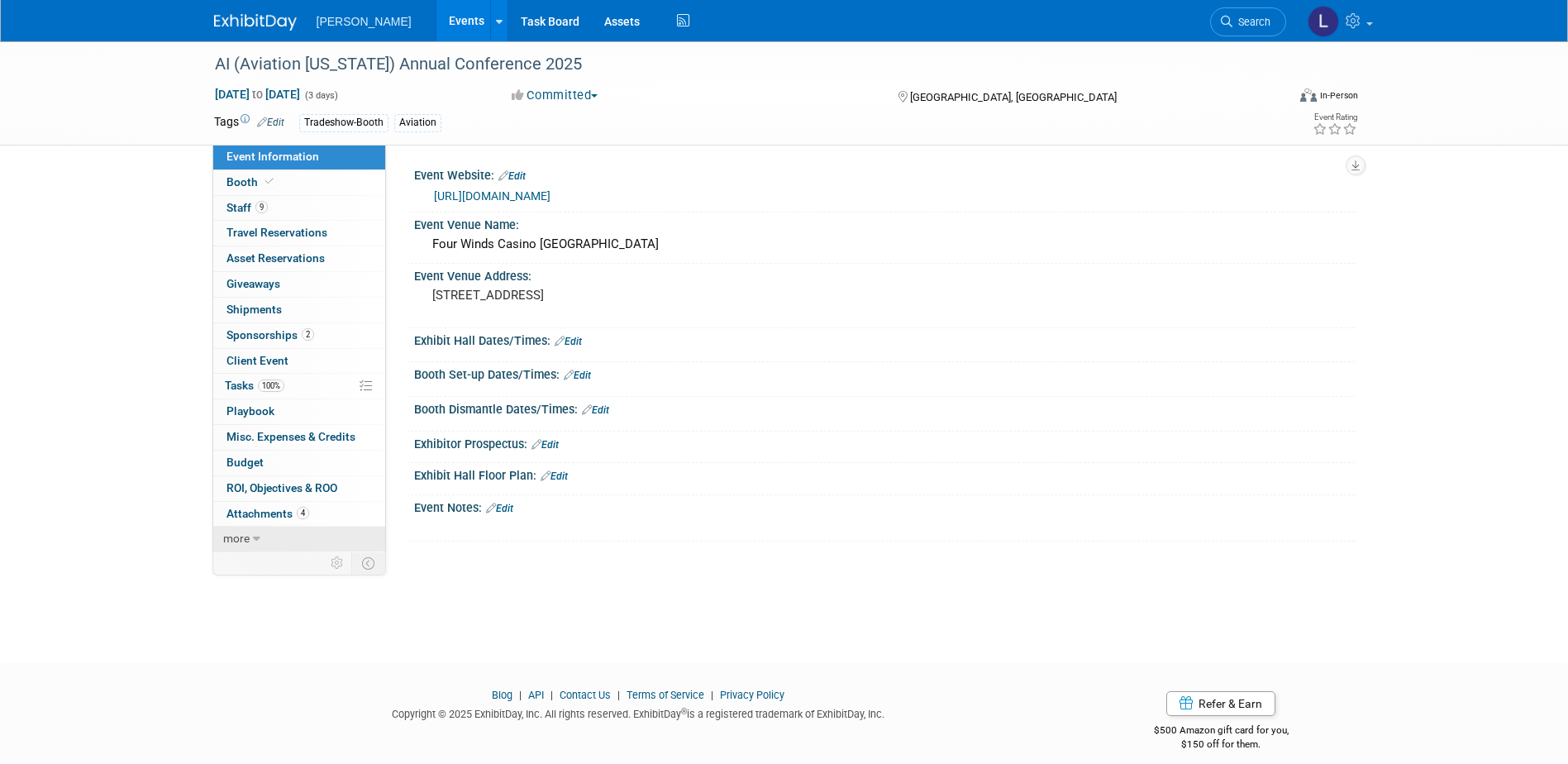
click at [247, 531] on link "more" at bounding box center [299, 539] width 172 height 25
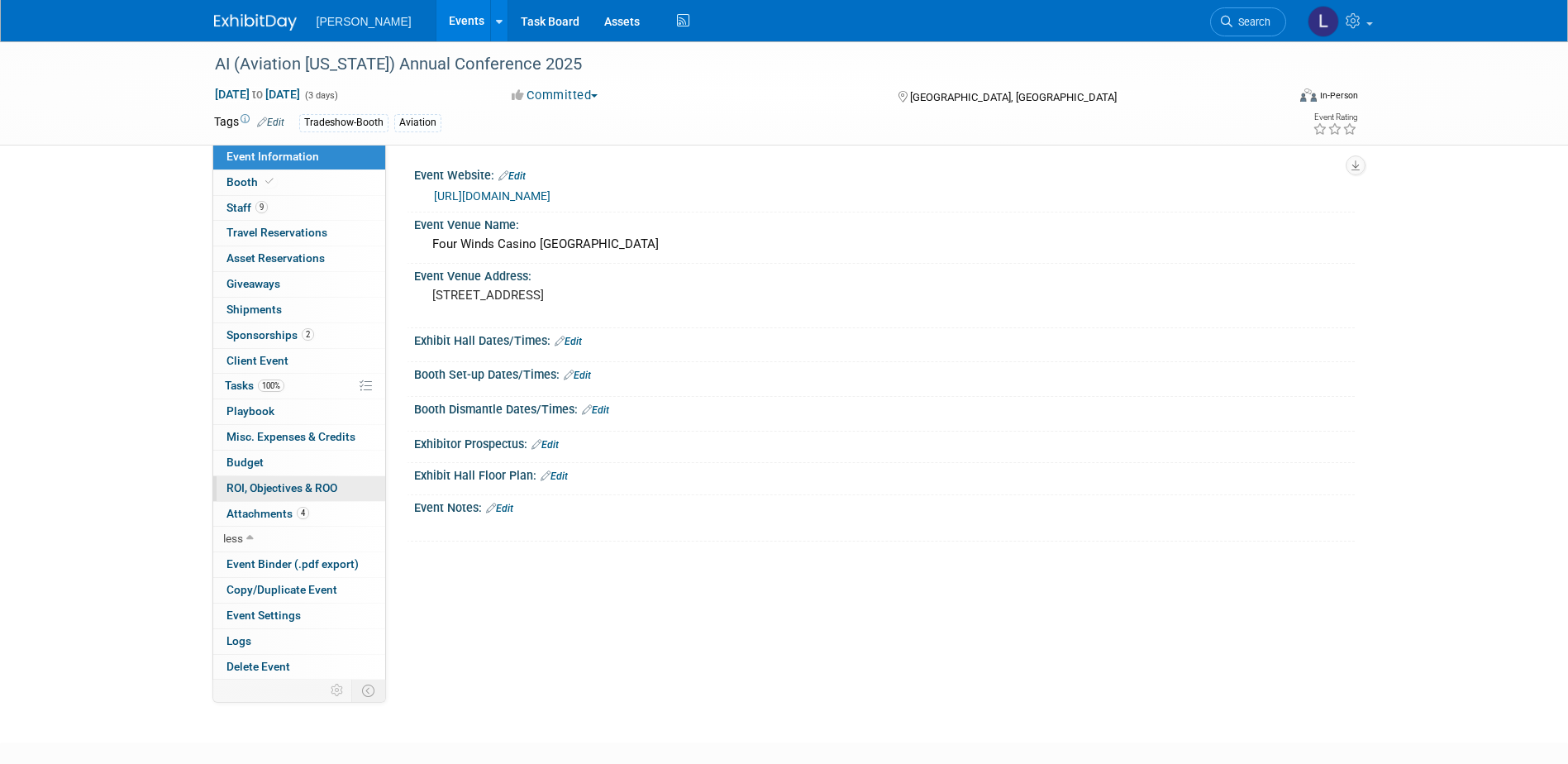
click at [324, 490] on span "ROI, Objectives & ROO 0" at bounding box center [282, 488] width 111 height 13
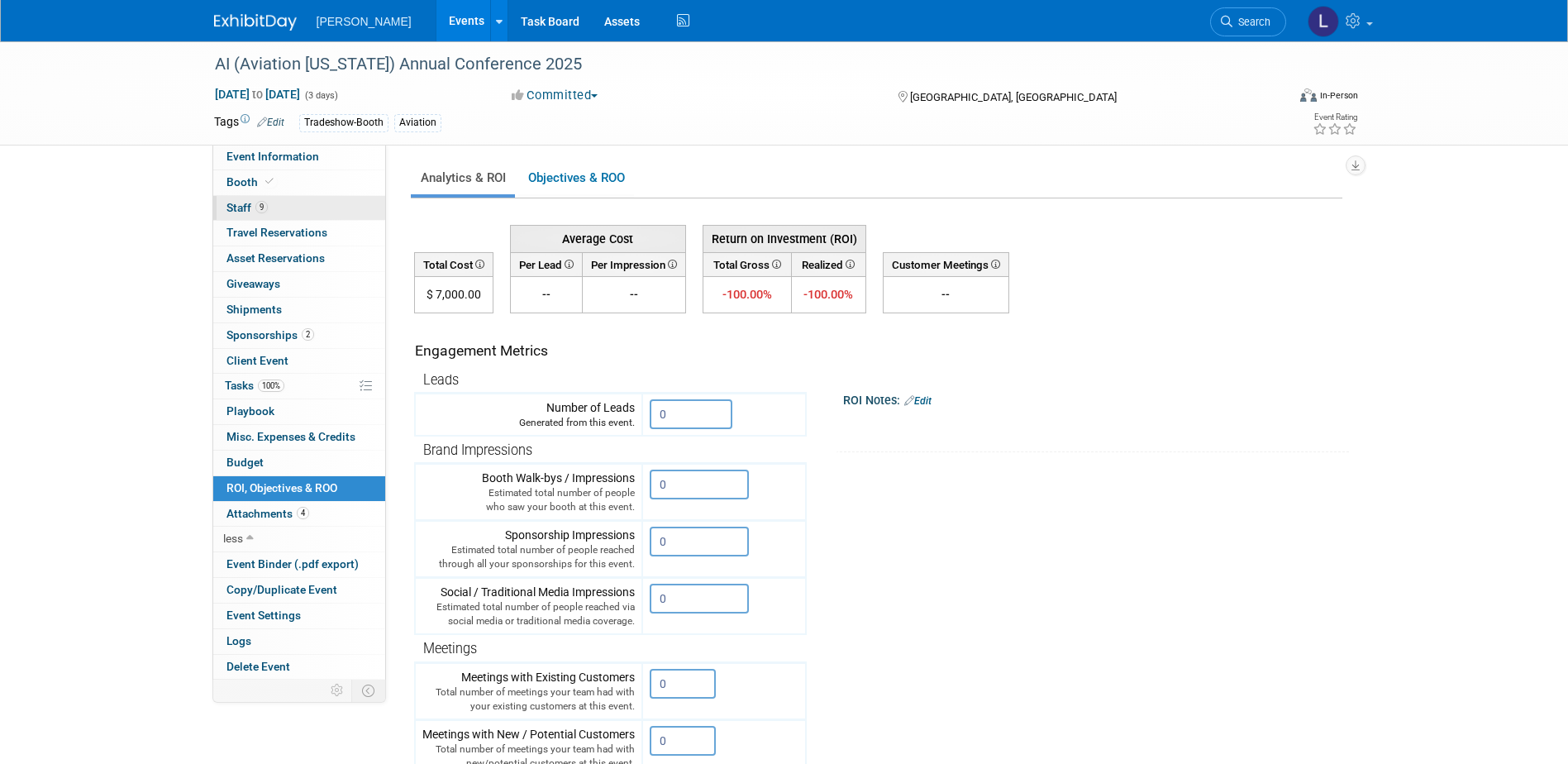
click at [338, 208] on link "9 Staff 9" at bounding box center [299, 208] width 172 height 25
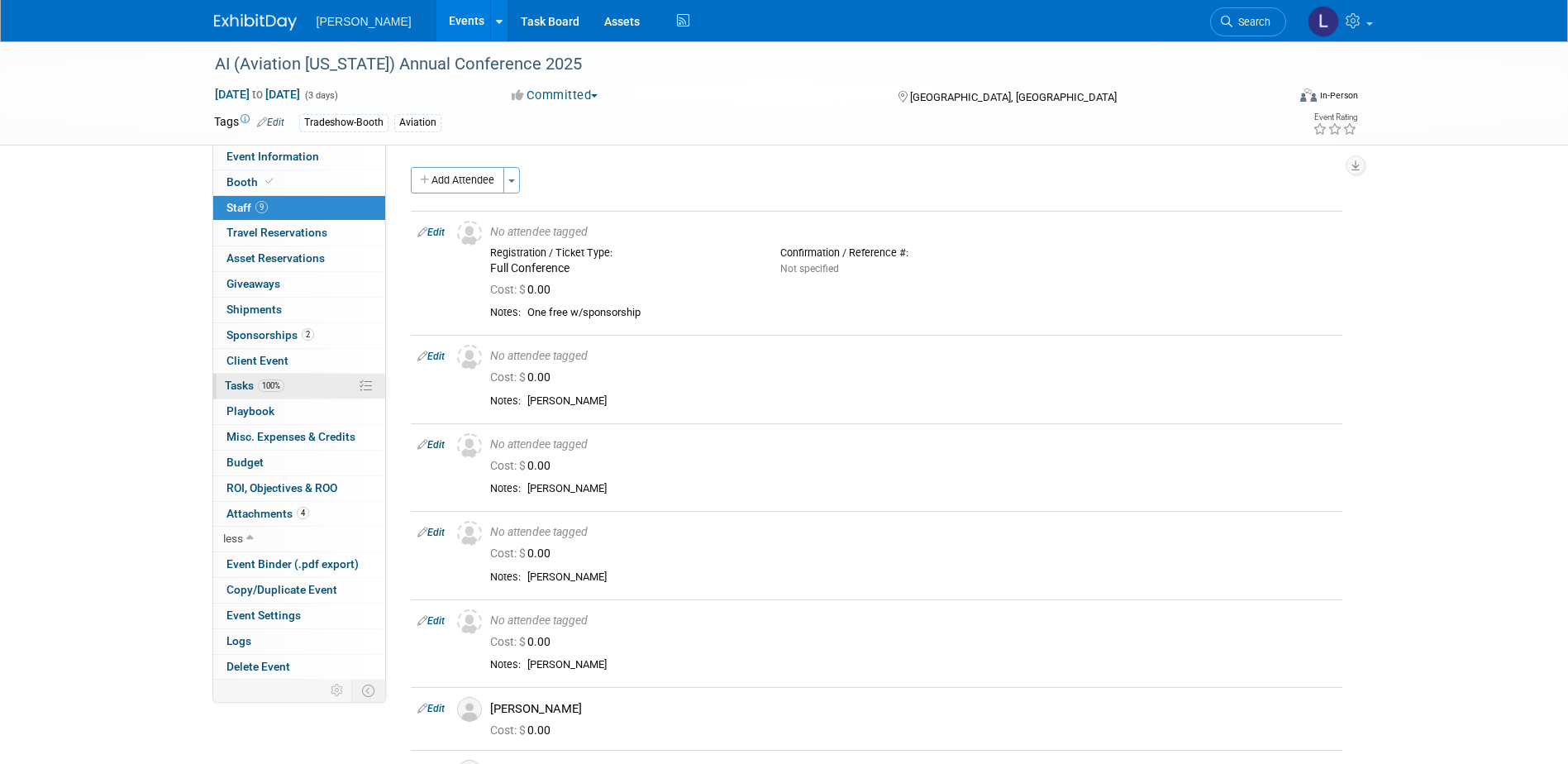
click at [276, 395] on link "100% Tasks 100%" at bounding box center [299, 386] width 172 height 25
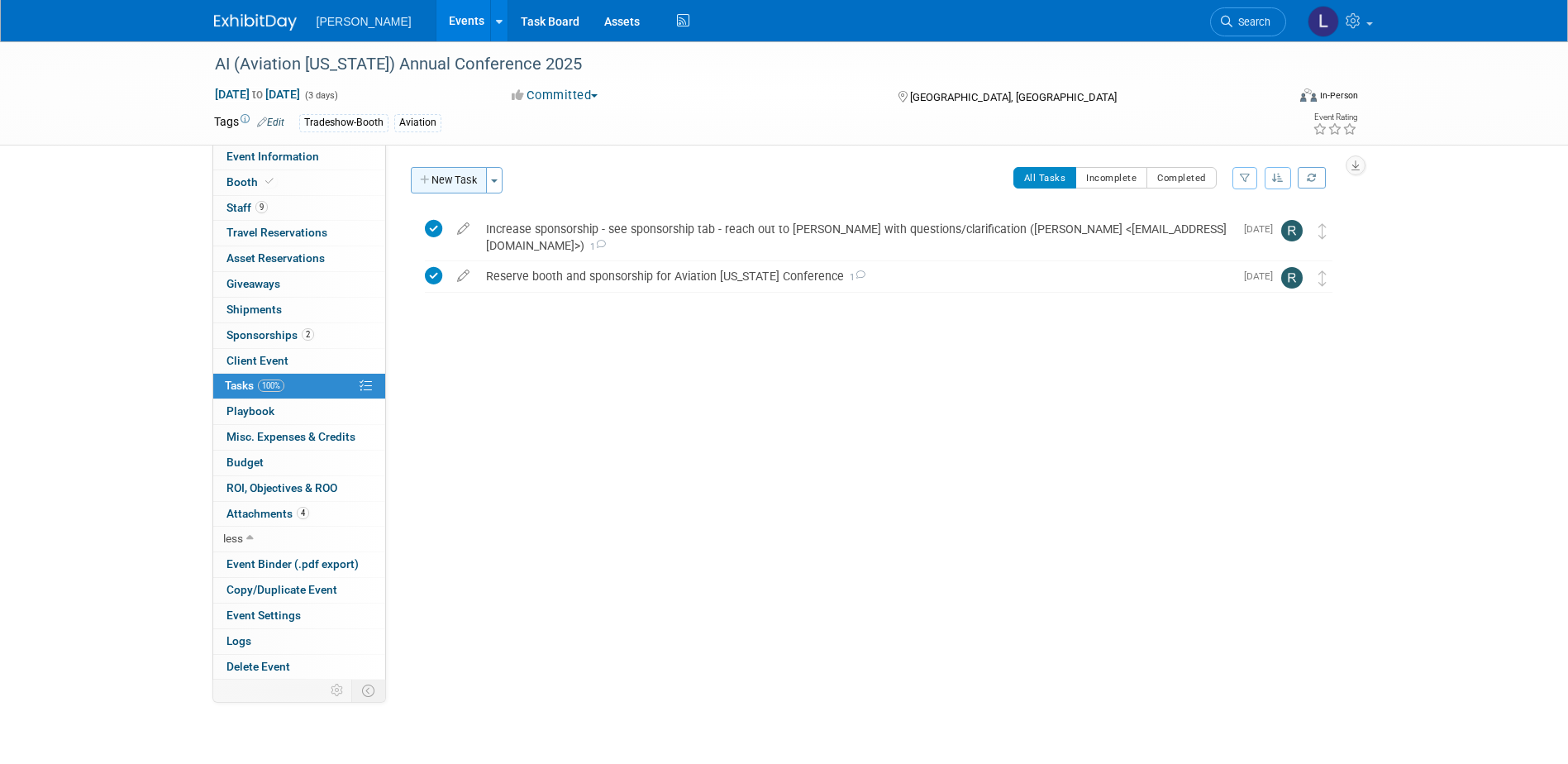
click at [468, 181] on button "New Task" at bounding box center [449, 180] width 76 height 27
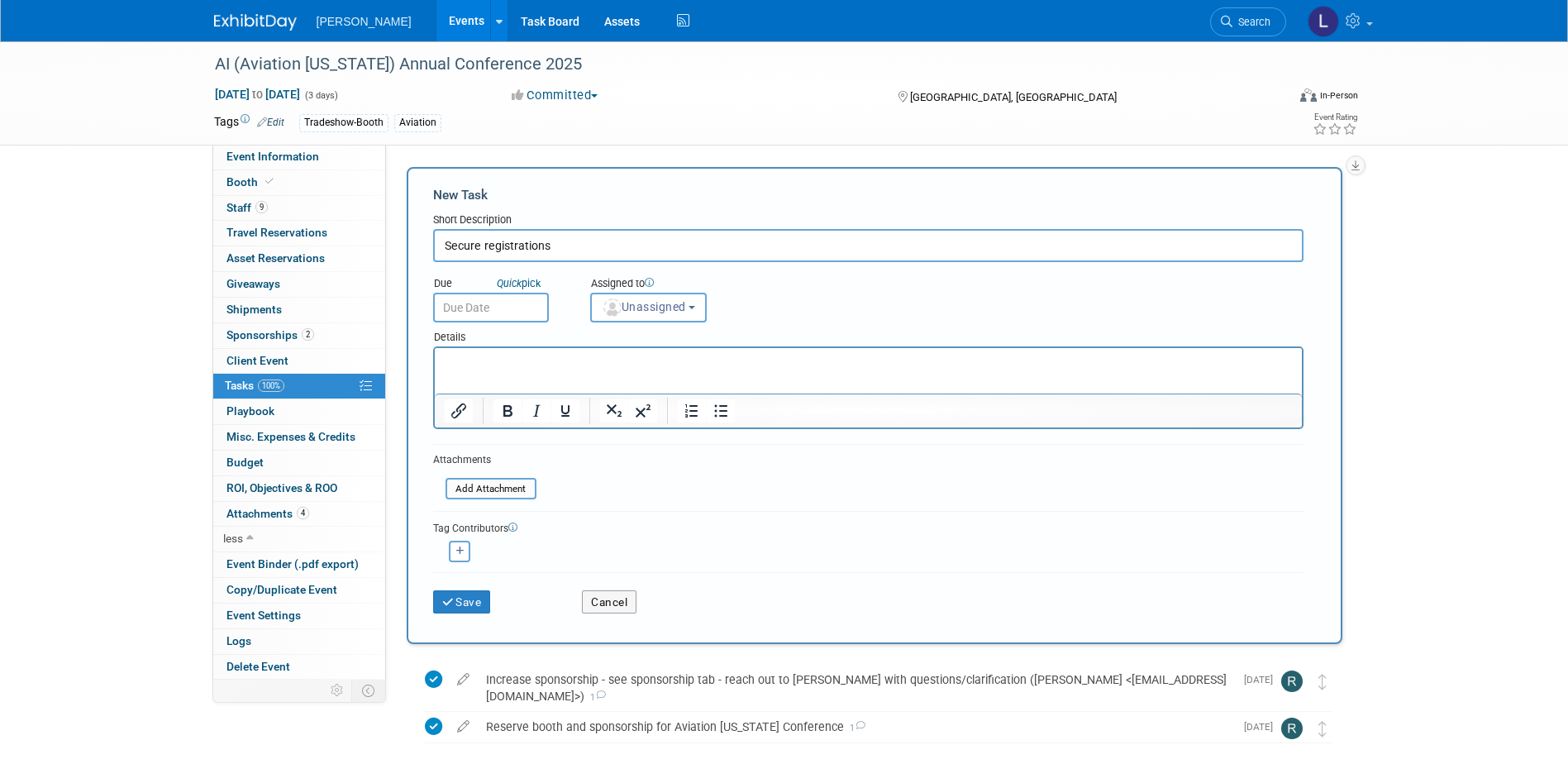
type input "Secure registrations"
click at [475, 314] on input "text" at bounding box center [490, 308] width 115 height 30
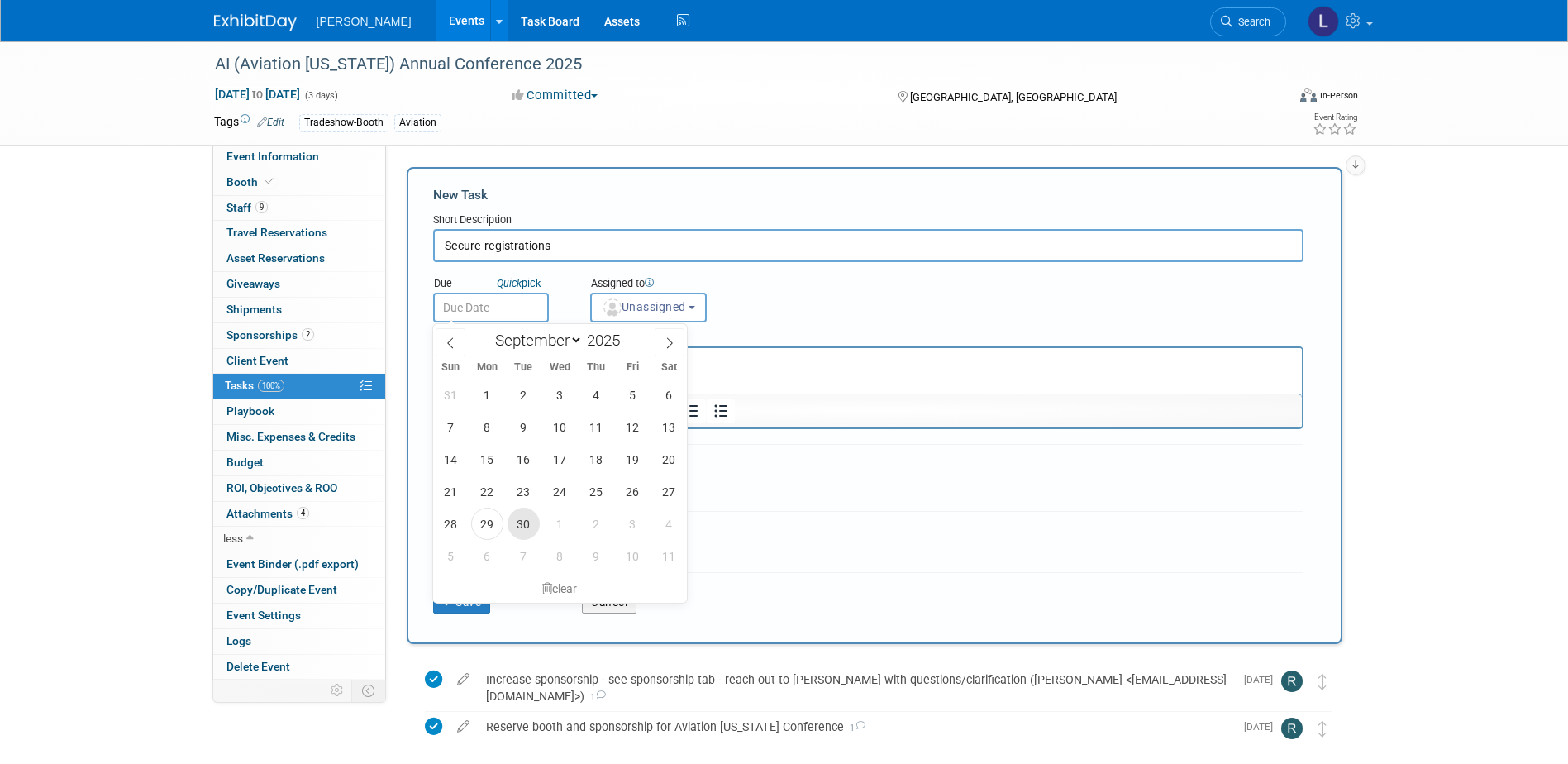
click at [519, 521] on span "30" at bounding box center [523, 523] width 32 height 32
type input "Sep 30, 2025"
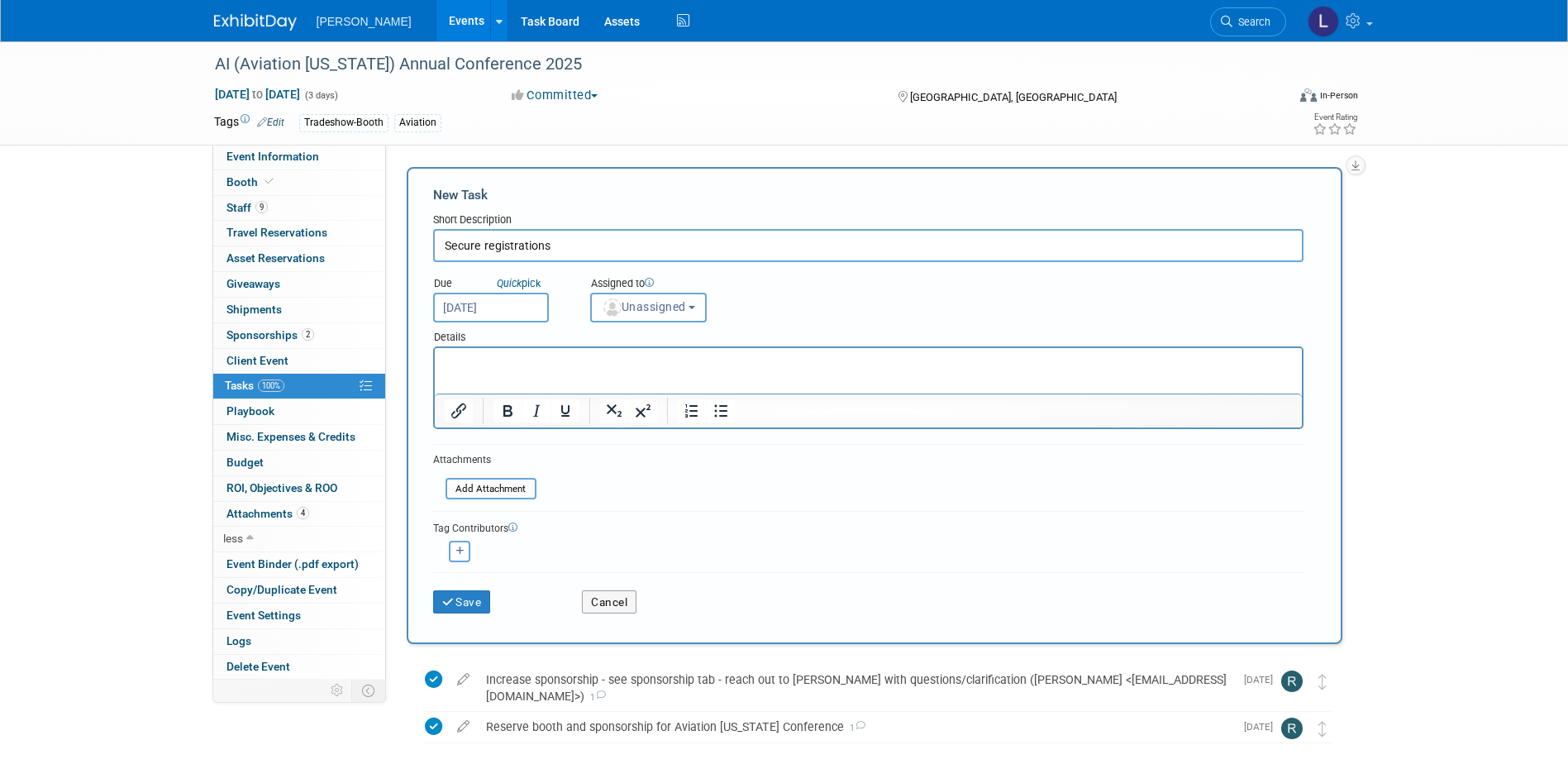
click at [647, 327] on div "Details" at bounding box center [868, 334] width 870 height 24
click at [648, 319] on button "Unassigned" at bounding box center [648, 308] width 117 height 30
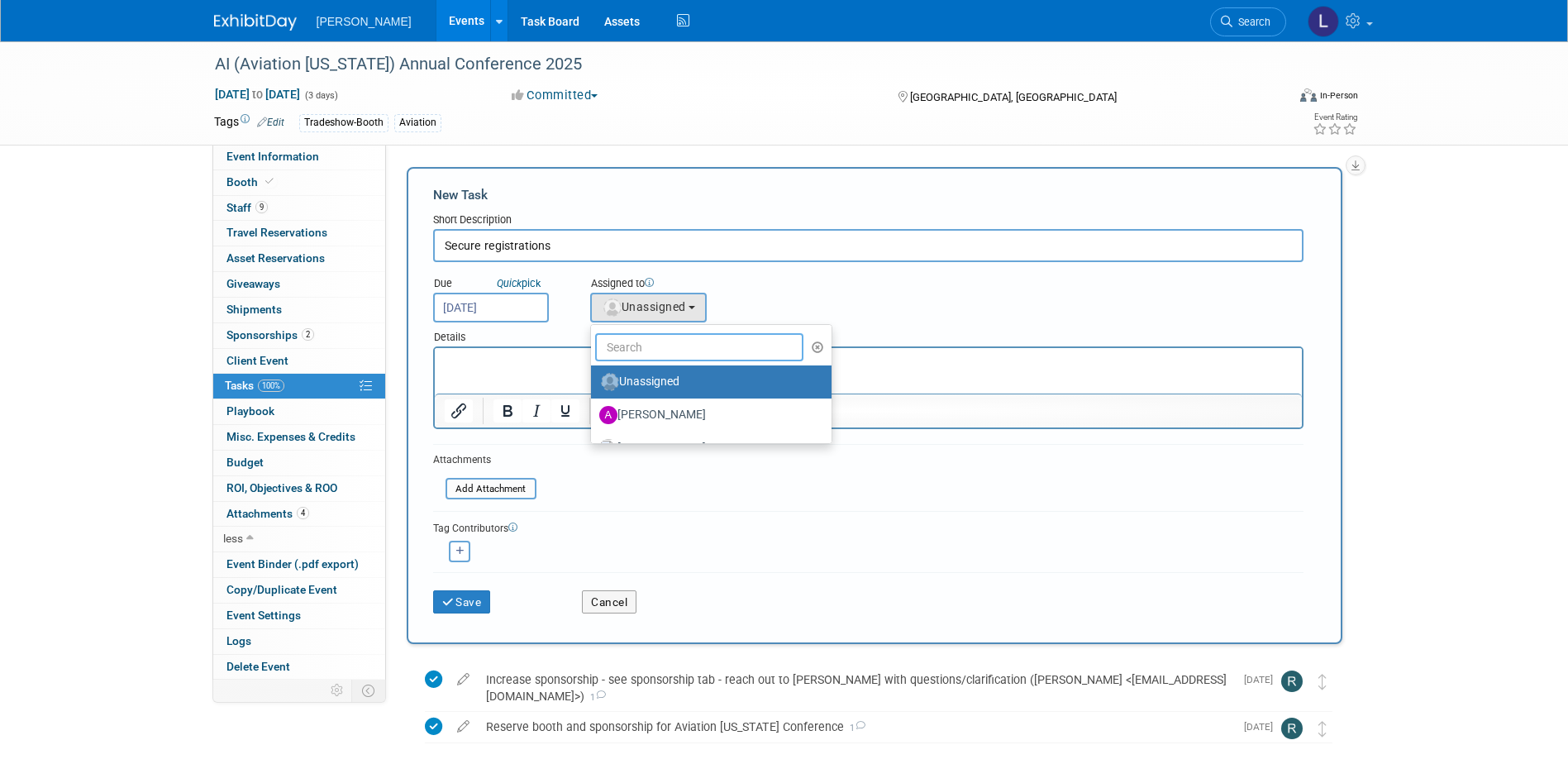
click at [625, 350] on input "text" at bounding box center [699, 347] width 209 height 28
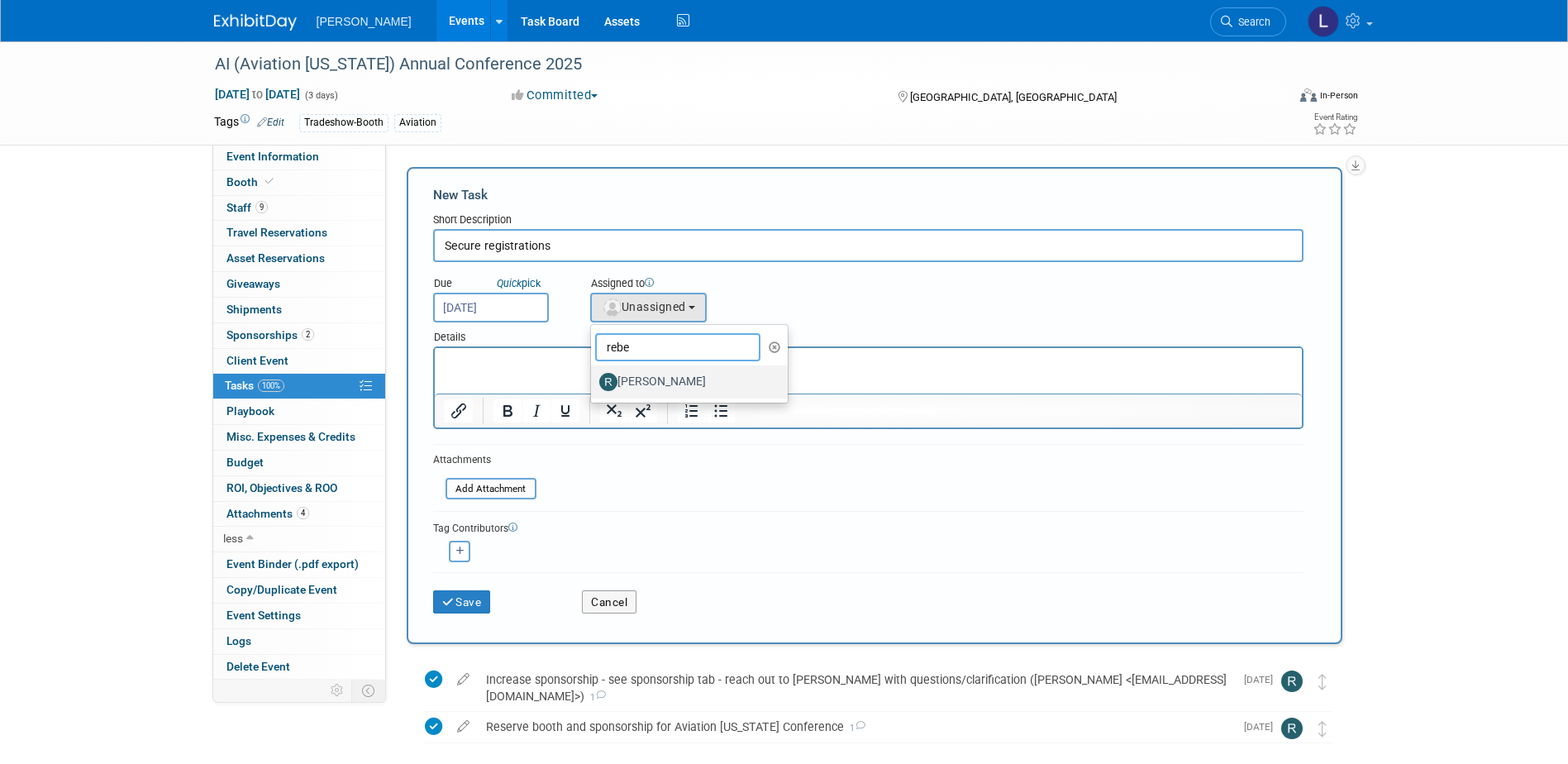
type input "rebe"
click at [630, 382] on label "Rebecca Deis" at bounding box center [685, 382] width 173 height 27
click at [594, 382] on input "[PERSON_NAME]" at bounding box center [588, 380] width 11 height 11
select select "844a177d-a181-44ff-a72a-5731d68e4351"
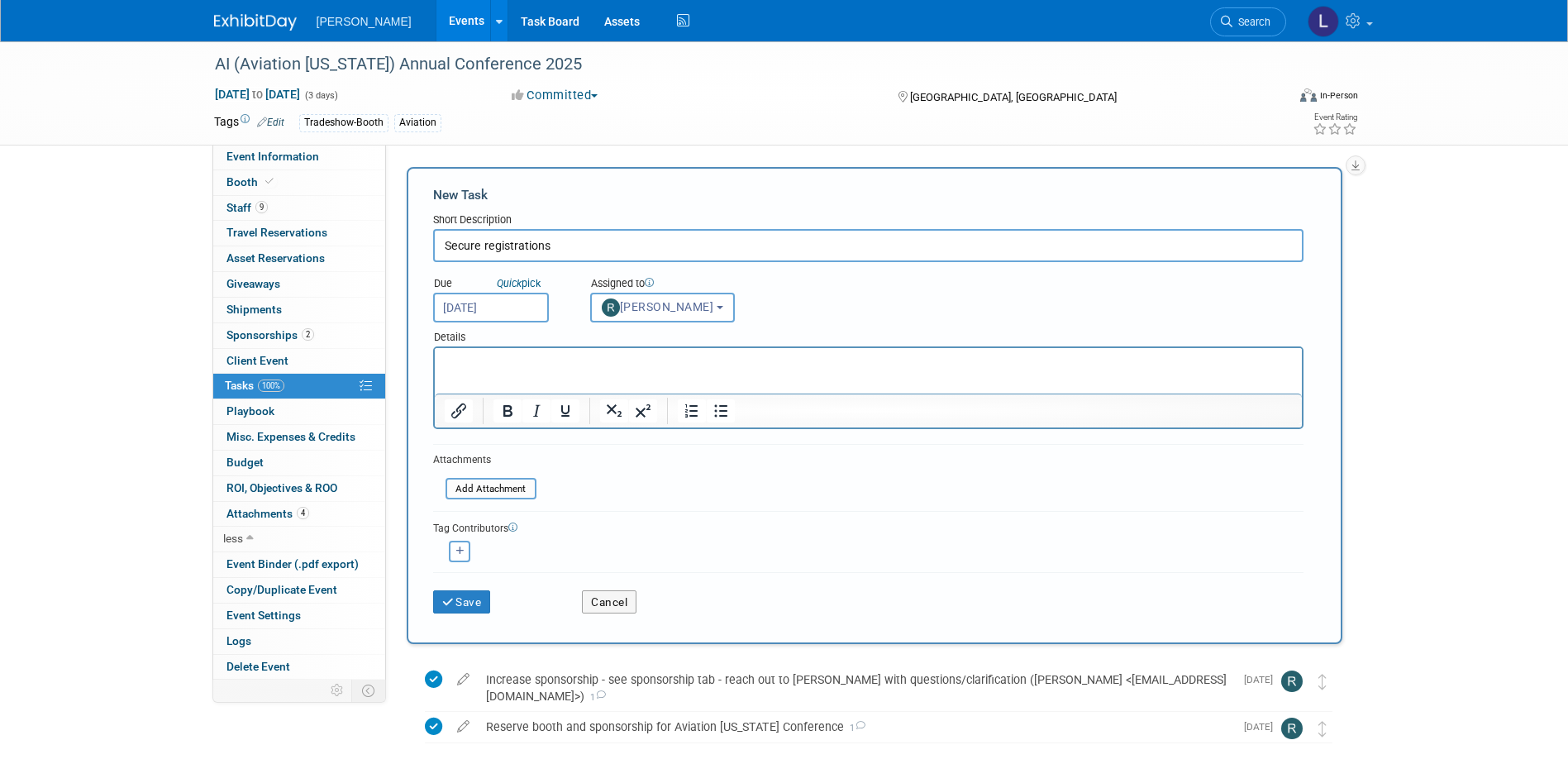
click at [577, 249] on input "Secure registrations" at bounding box center [868, 246] width 870 height 33
type input "Secure registrations - not sure if any of our sponsorship includes registration…"
click at [457, 550] on icon "button" at bounding box center [460, 552] width 8 height 9
select select
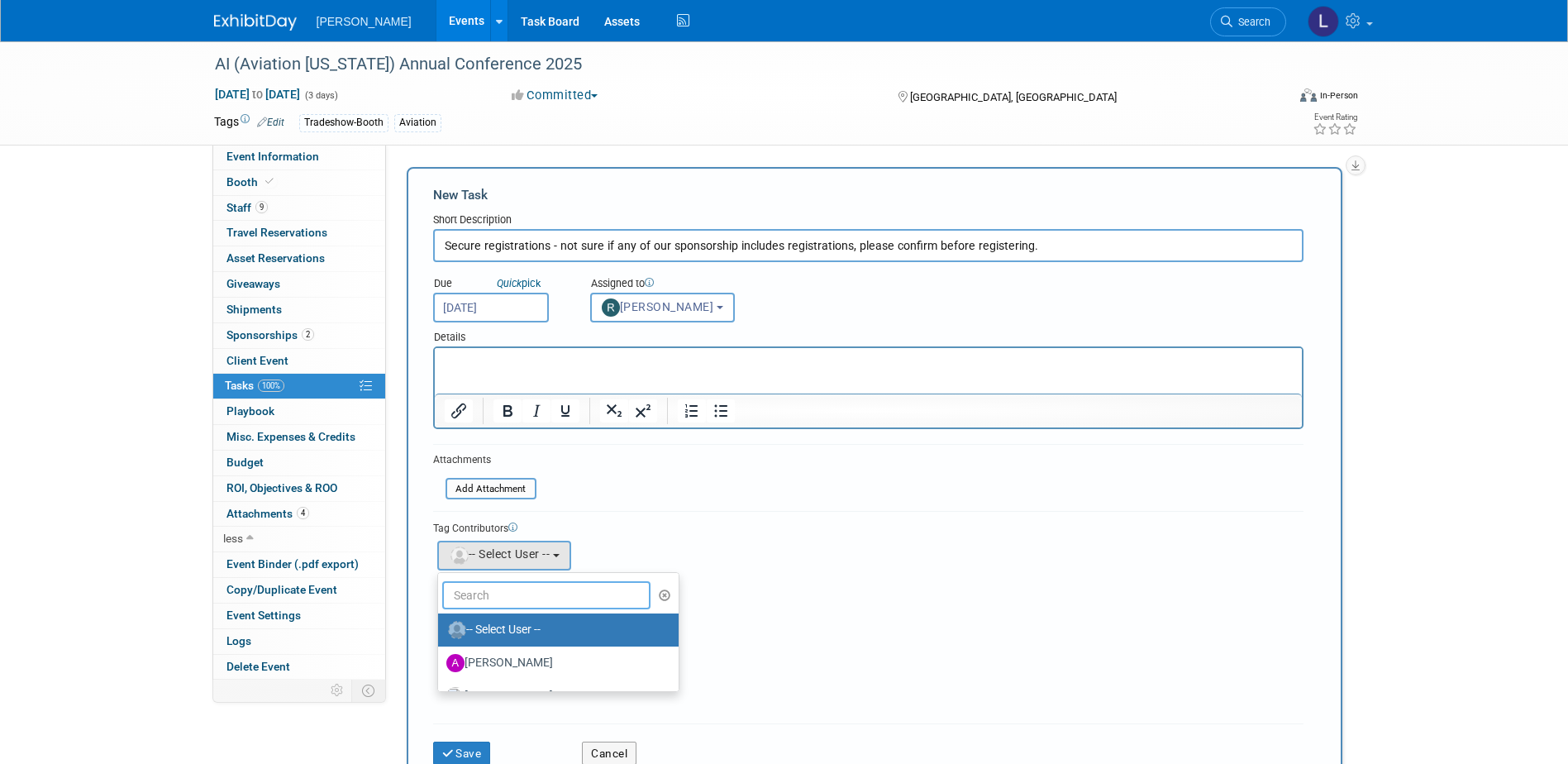
click at [484, 590] on input "text" at bounding box center [547, 595] width 209 height 28
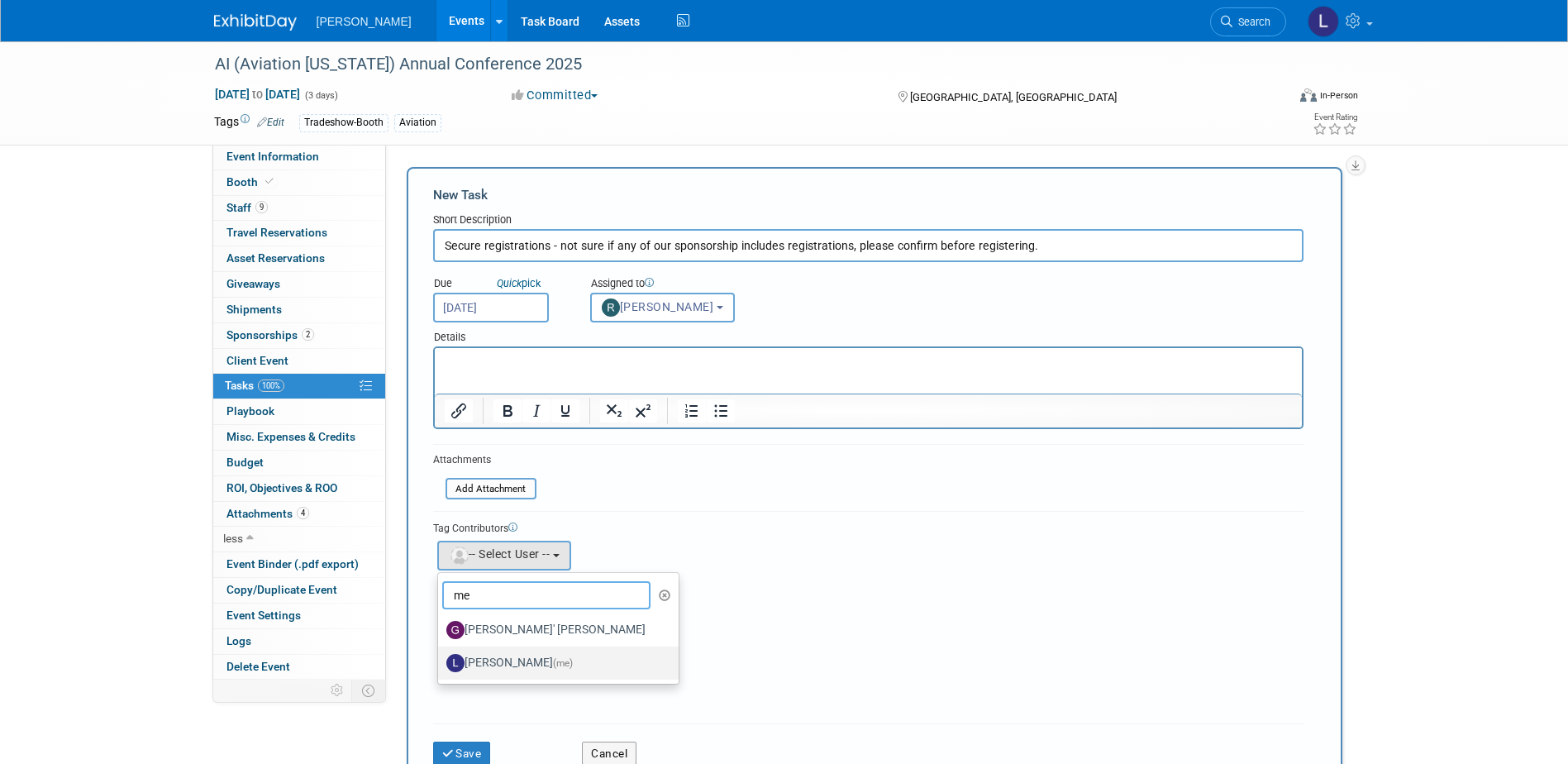
type input "me"
click at [496, 650] on label "Lindsey Wolanczyk (me)" at bounding box center [554, 662] width 216 height 27
click at [440, 656] on input "Lindsey Wolanczyk (me)" at bounding box center [435, 661] width 11 height 11
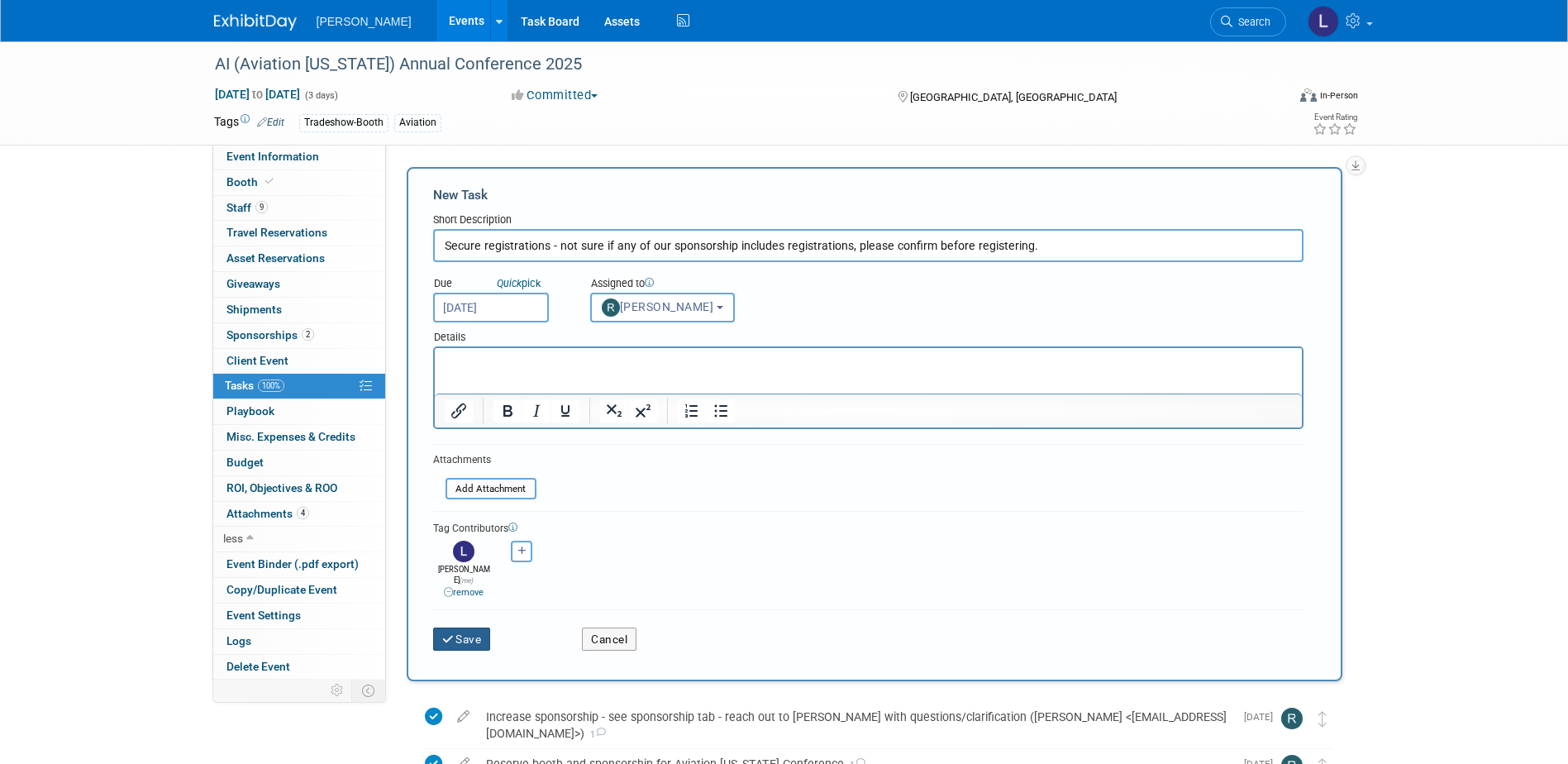
click at [468, 627] on button "Save" at bounding box center [462, 638] width 58 height 23
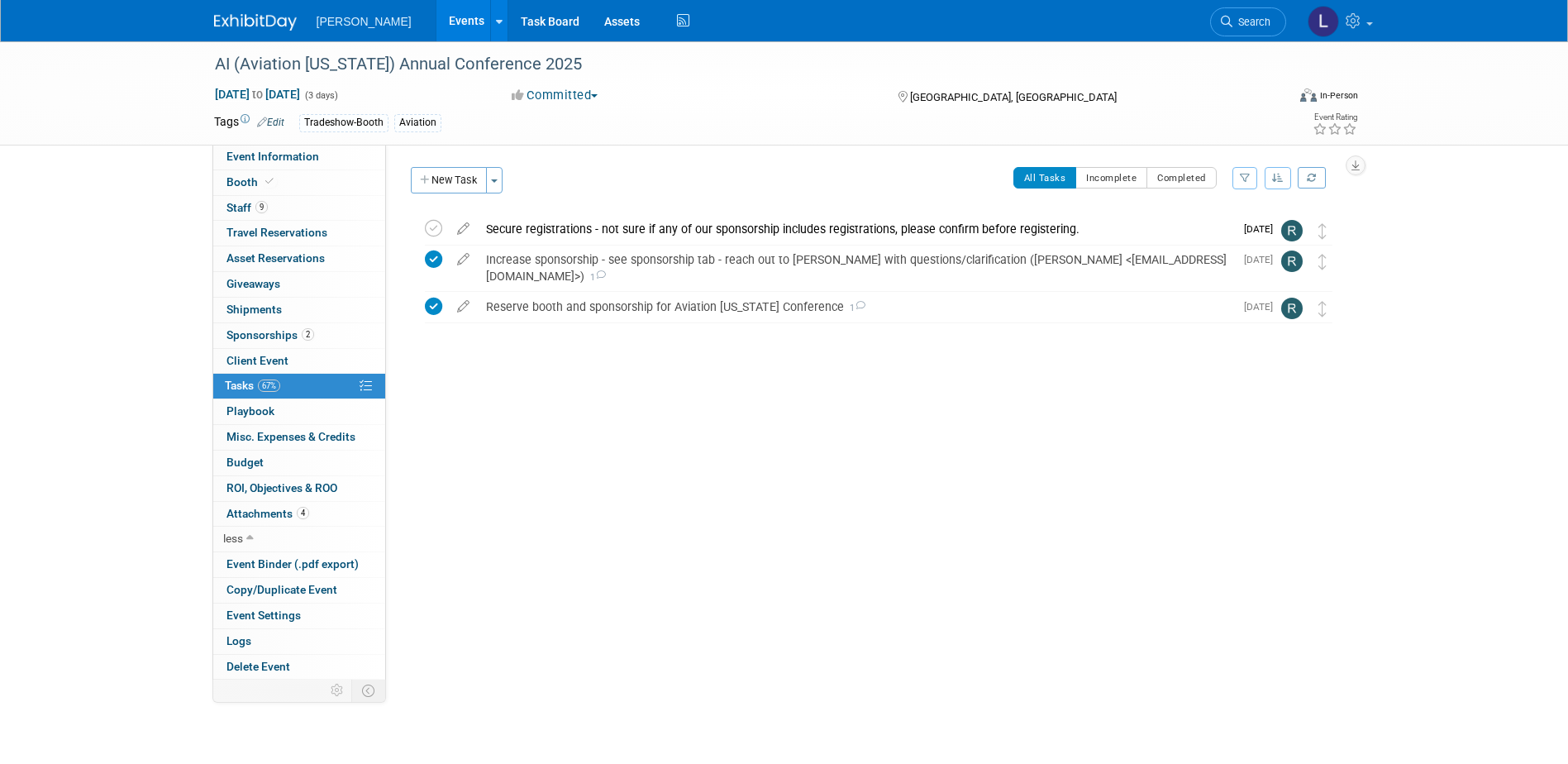
click at [437, 17] on link "Events" at bounding box center [466, 20] width 60 height 42
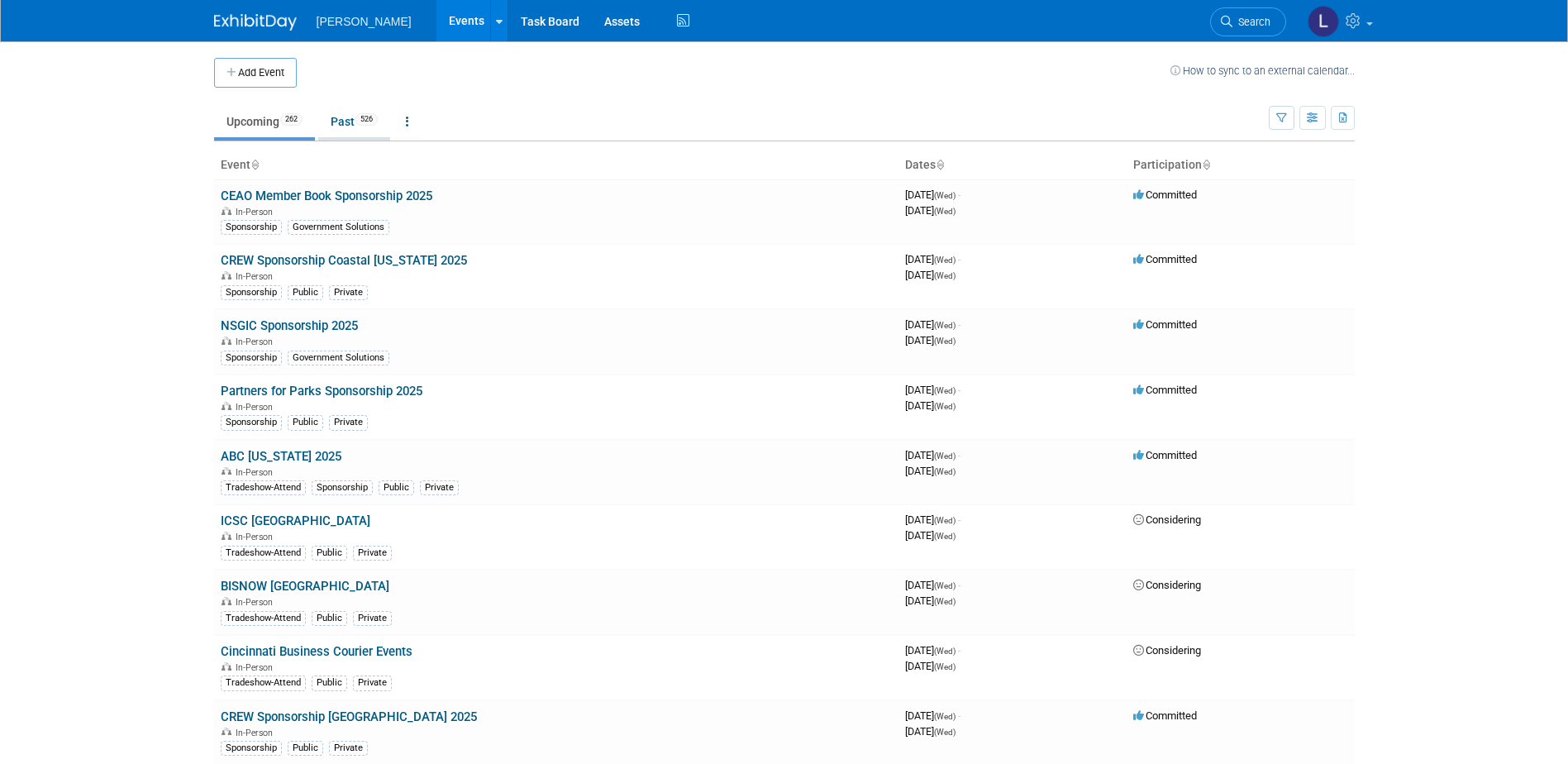
click at [344, 120] on link "Past 526" at bounding box center [355, 122] width 72 height 31
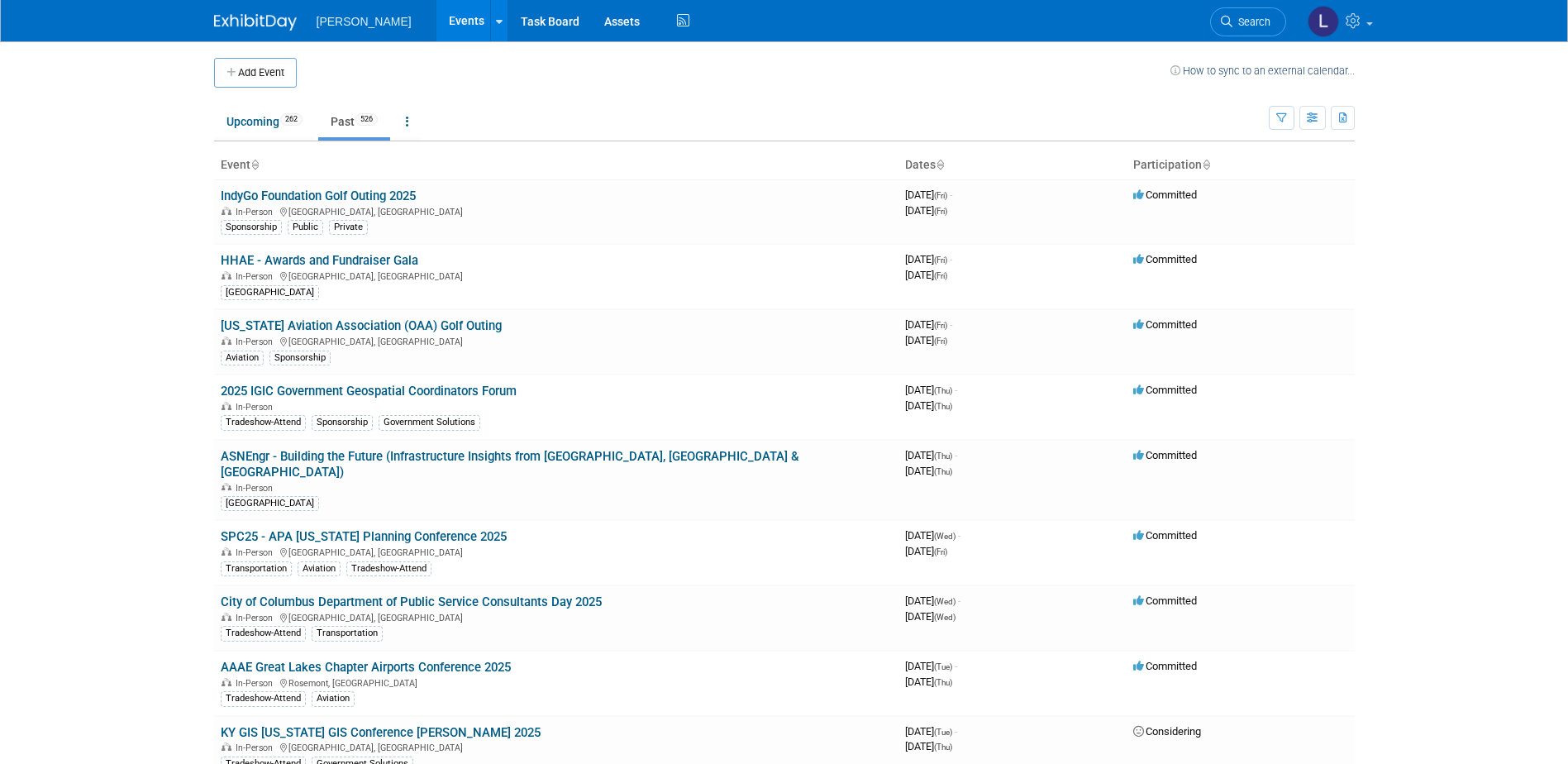
scroll to position [26686, 0]
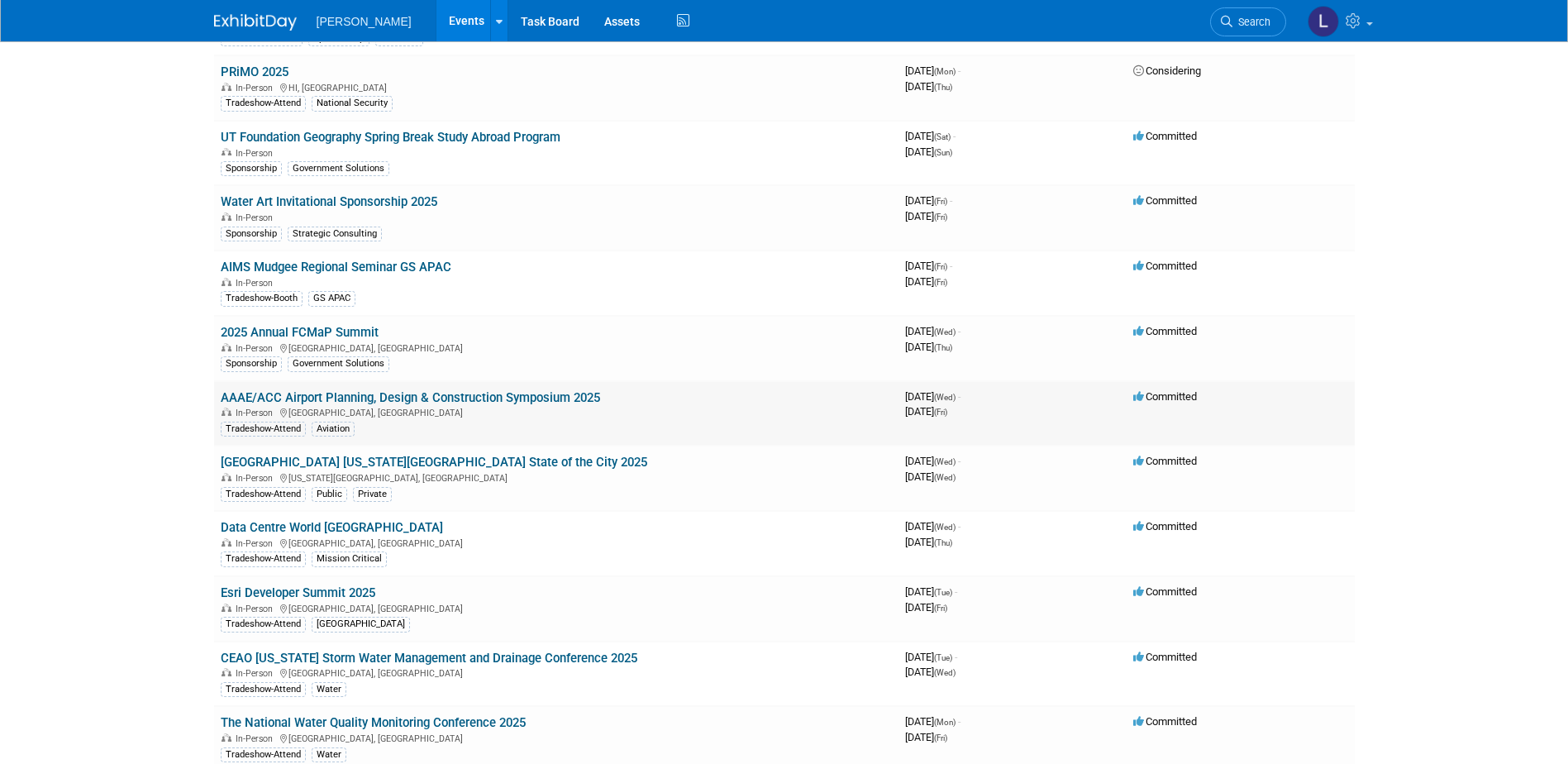
click at [538, 390] on link "AAAE/ACC Airport Planning, Design & Construction Symposium 2025" at bounding box center [410, 397] width 380 height 15
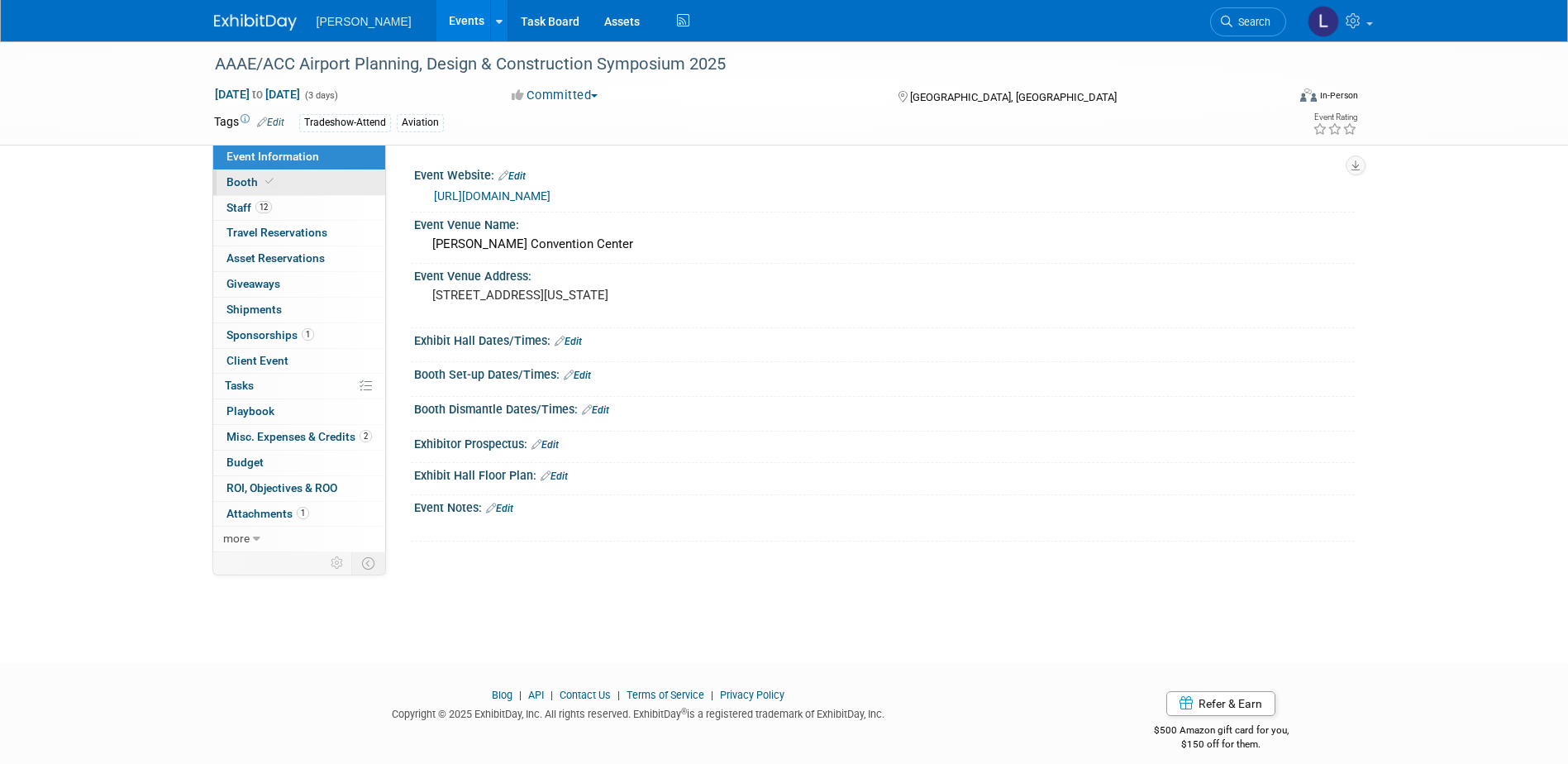
click at [276, 186] on link "Booth" at bounding box center [299, 182] width 172 height 25
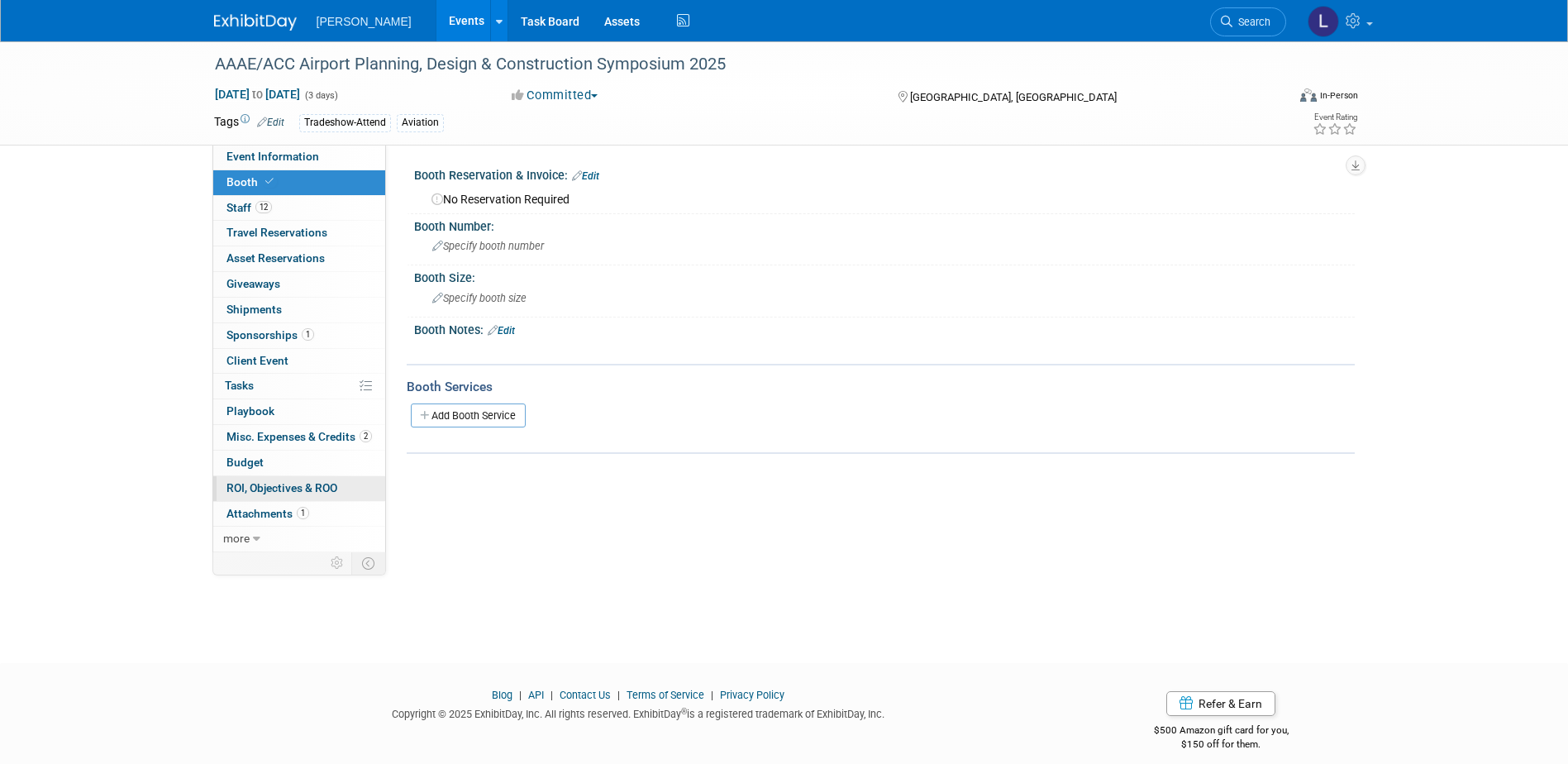
click at [286, 497] on link "0 ROI, Objectives & ROO 0" at bounding box center [299, 488] width 172 height 25
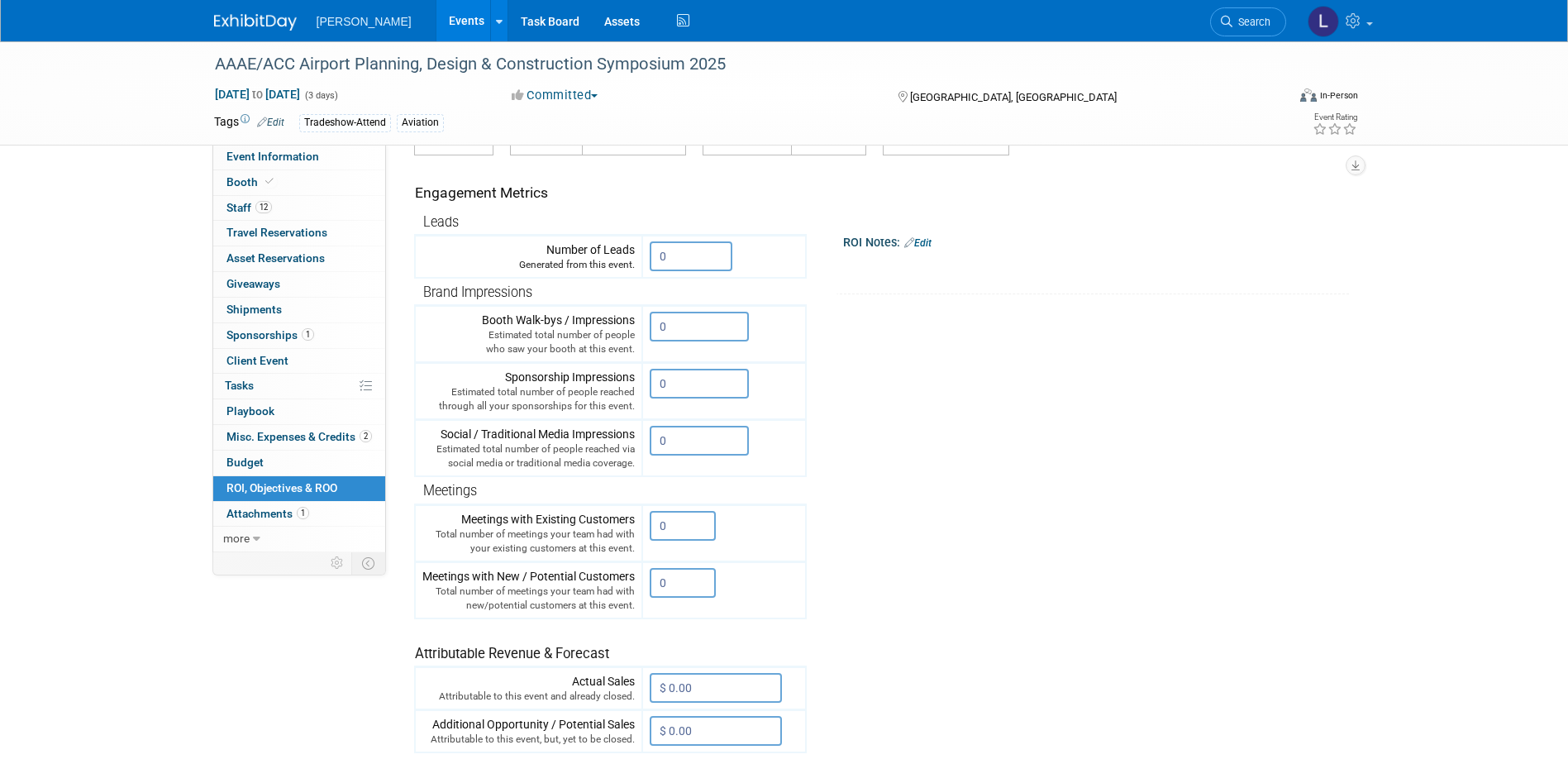
scroll to position [165, 0]
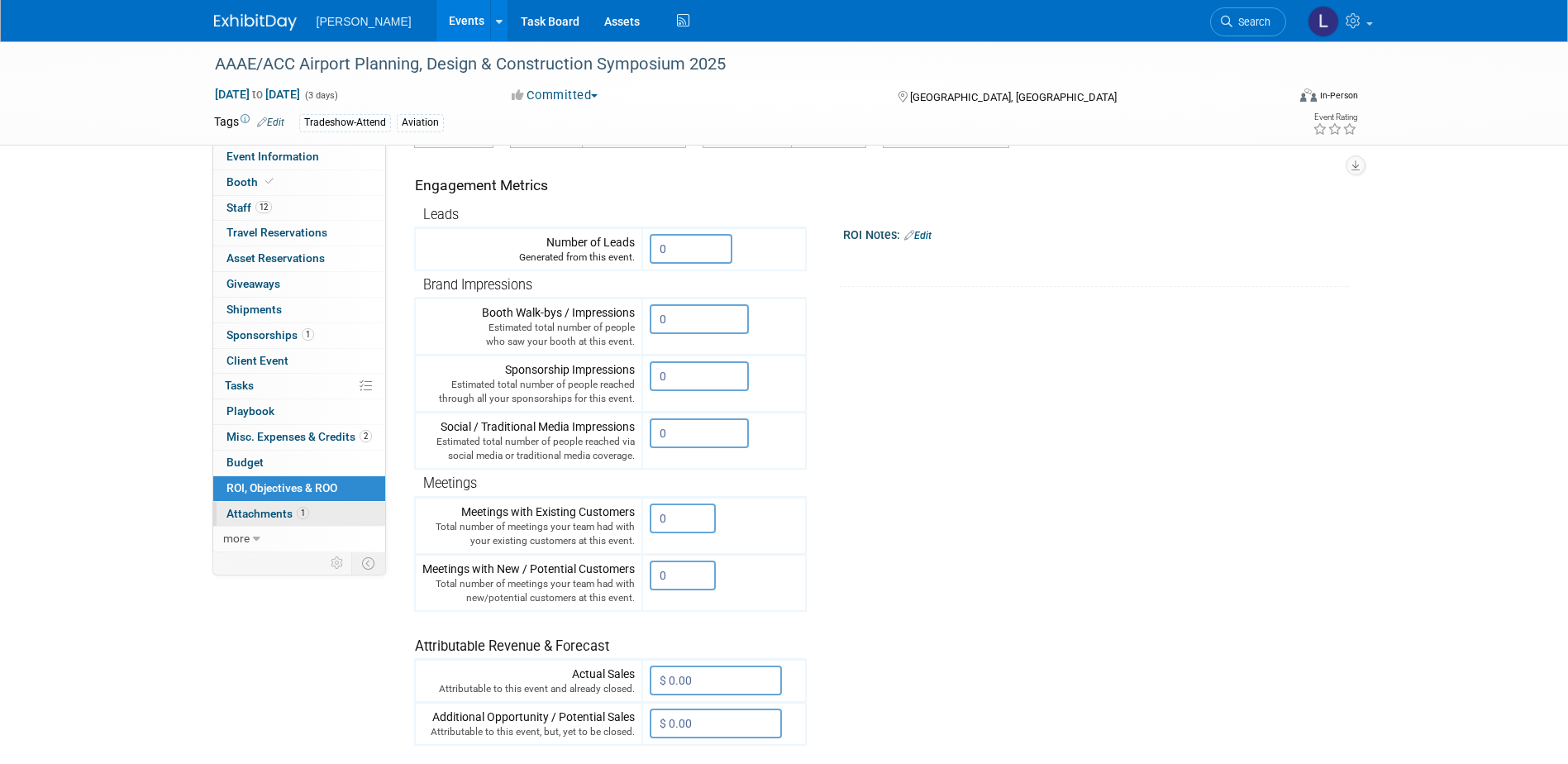
click at [313, 508] on link "1 Attachments 1" at bounding box center [299, 514] width 172 height 25
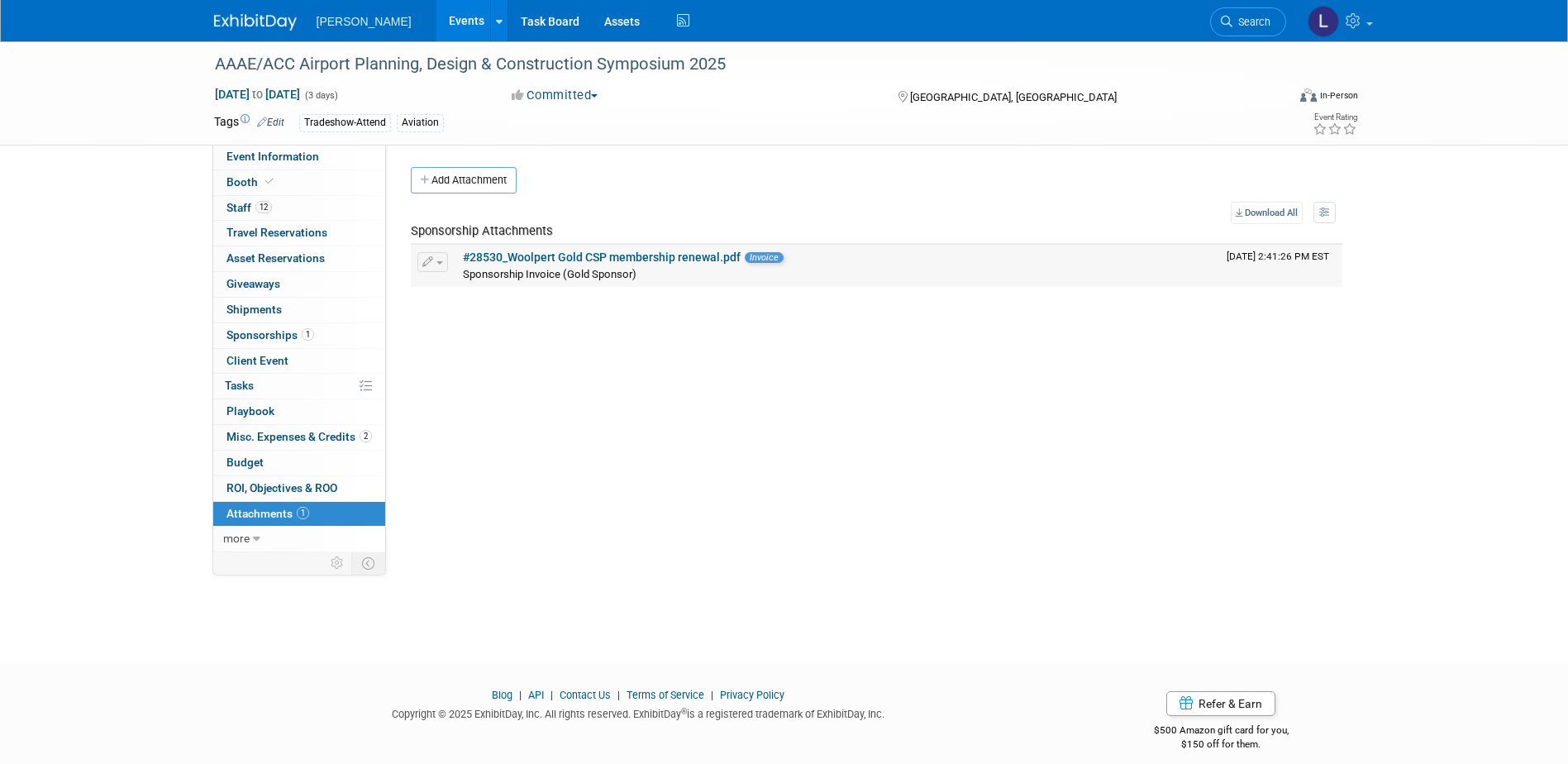
click at [583, 258] on link "#28530_Woolpert Gold CSP membership renewal.pdf" at bounding box center [601, 257] width 278 height 13
click at [301, 437] on span "Misc. Expenses & Credits 2" at bounding box center [299, 436] width 146 height 13
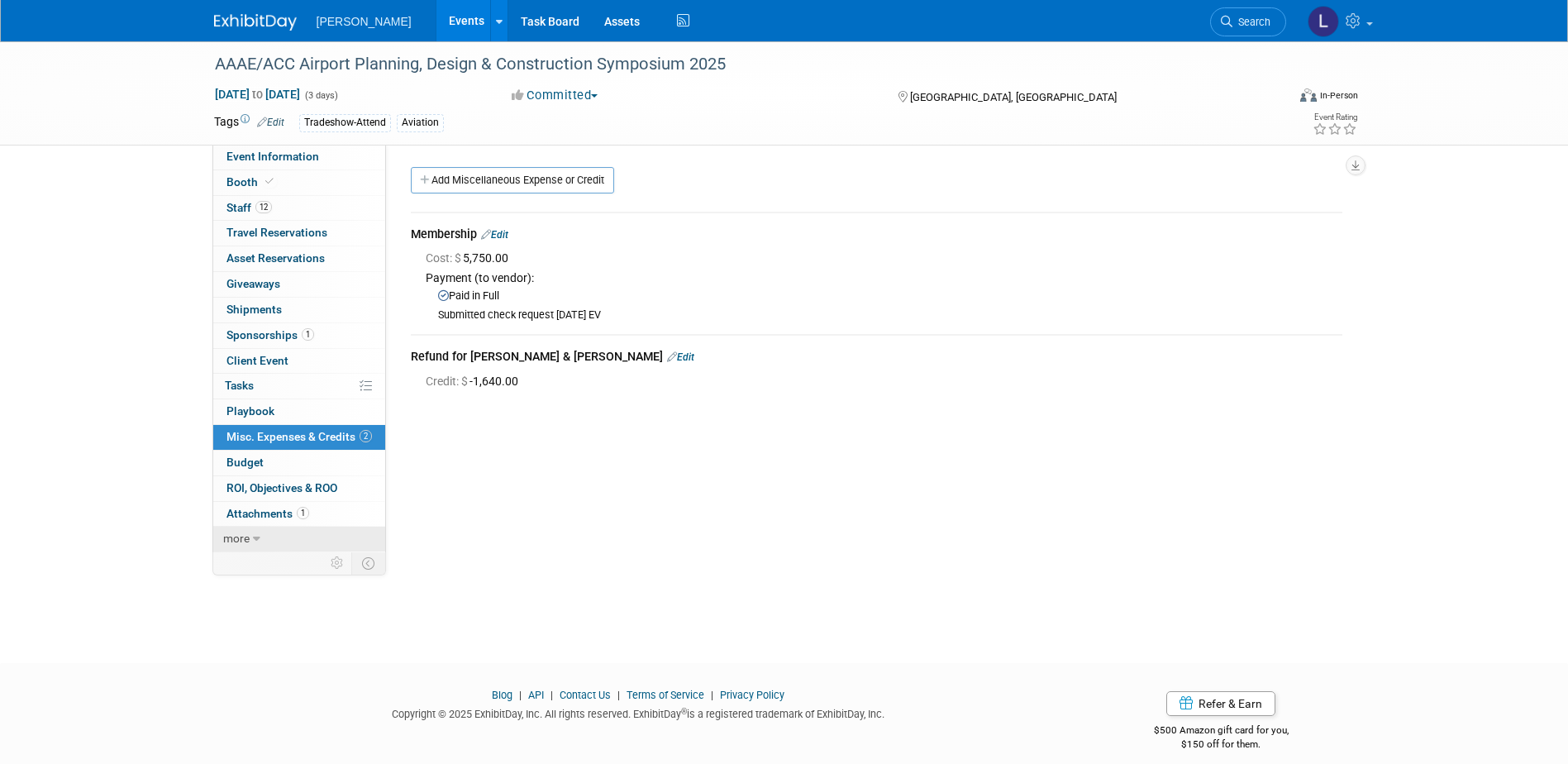
click at [274, 540] on link "more" at bounding box center [299, 539] width 172 height 25
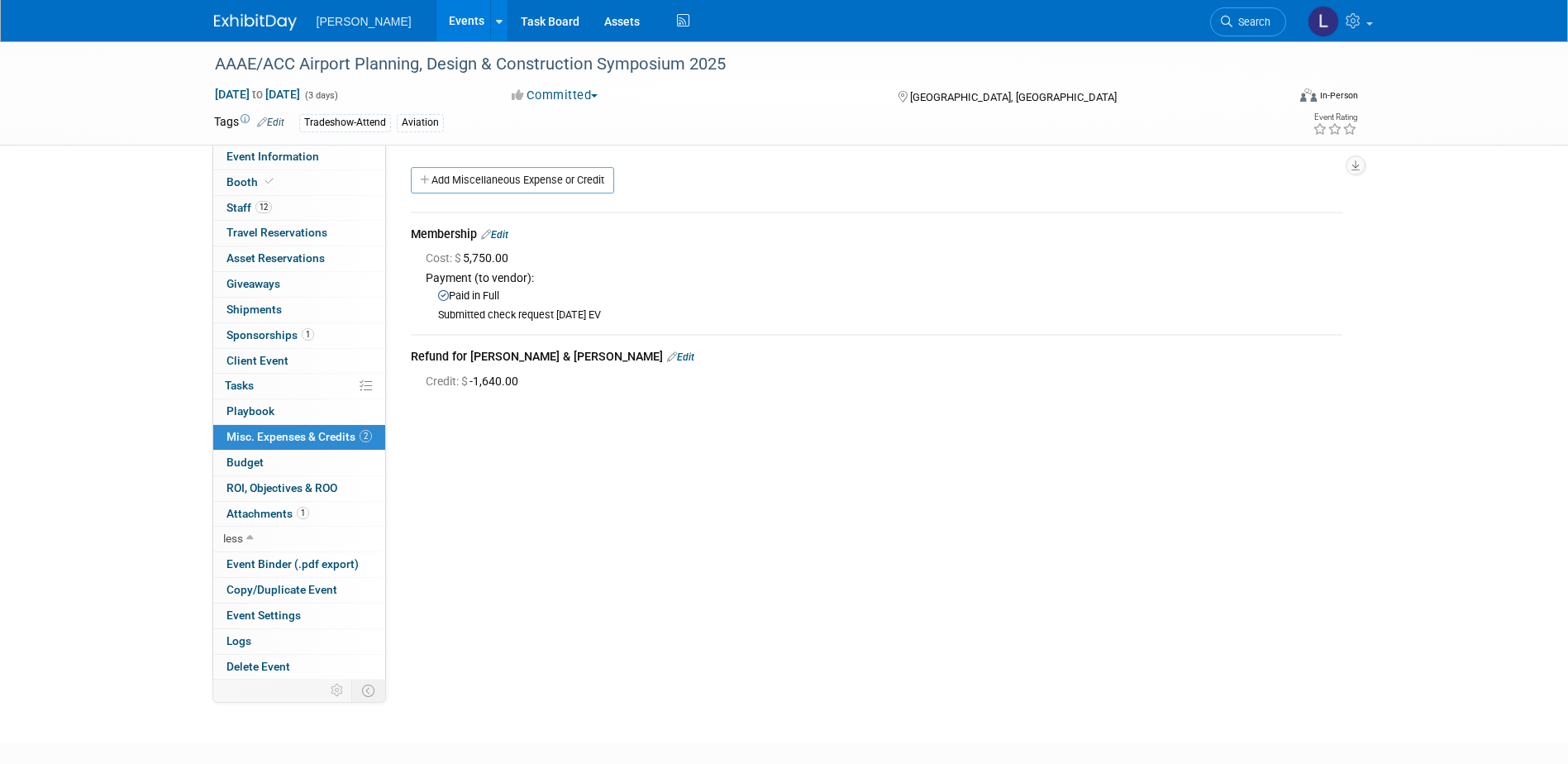
click at [291, 449] on link "2 Misc. Expenses & Credits 2" at bounding box center [299, 437] width 172 height 25
click at [291, 455] on body "Woolpert Events Add Event Bulk Upload Events Shareable Event Boards Recently Vi…" at bounding box center [784, 382] width 1568 height 764
click at [287, 464] on link "Budget" at bounding box center [299, 463] width 172 height 25
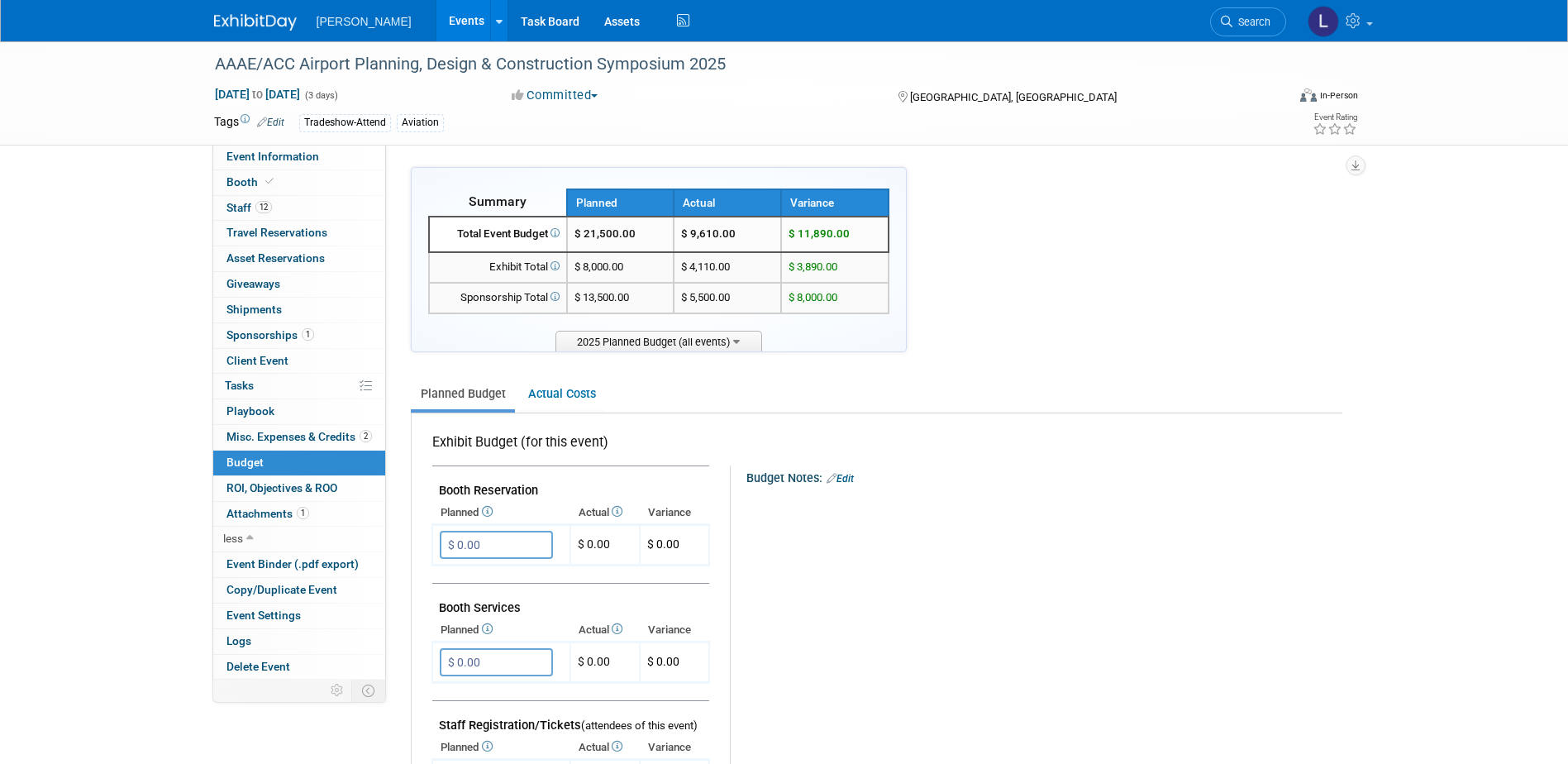
click at [437, 20] on link "Events" at bounding box center [466, 20] width 60 height 42
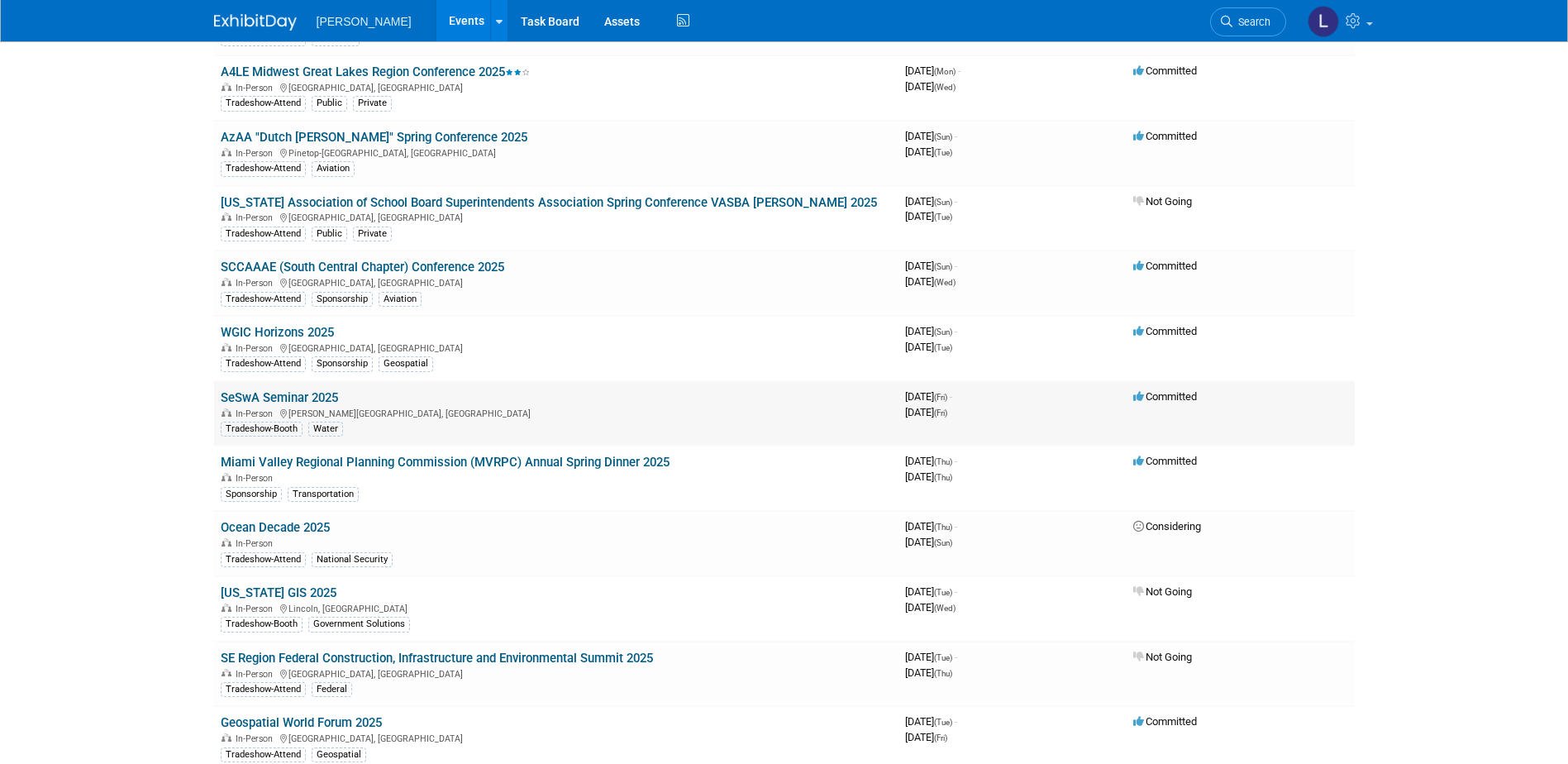
click at [314, 390] on link "SeSwA Seminar 2025" at bounding box center [279, 397] width 117 height 15
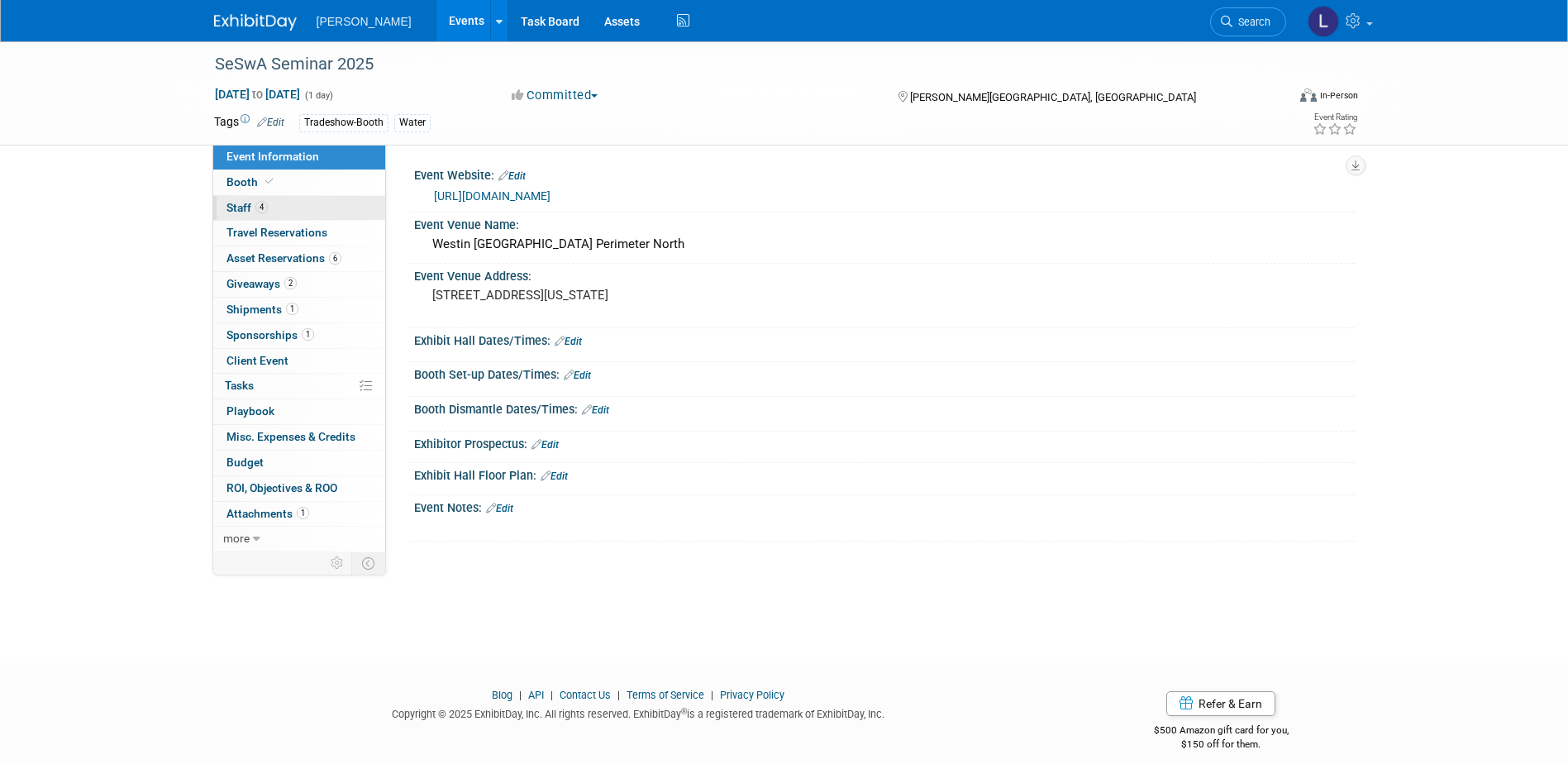
click at [329, 207] on link "4 Staff 4" at bounding box center [299, 208] width 172 height 25
